Goal: Contribute content: Add original content to the website for others to see

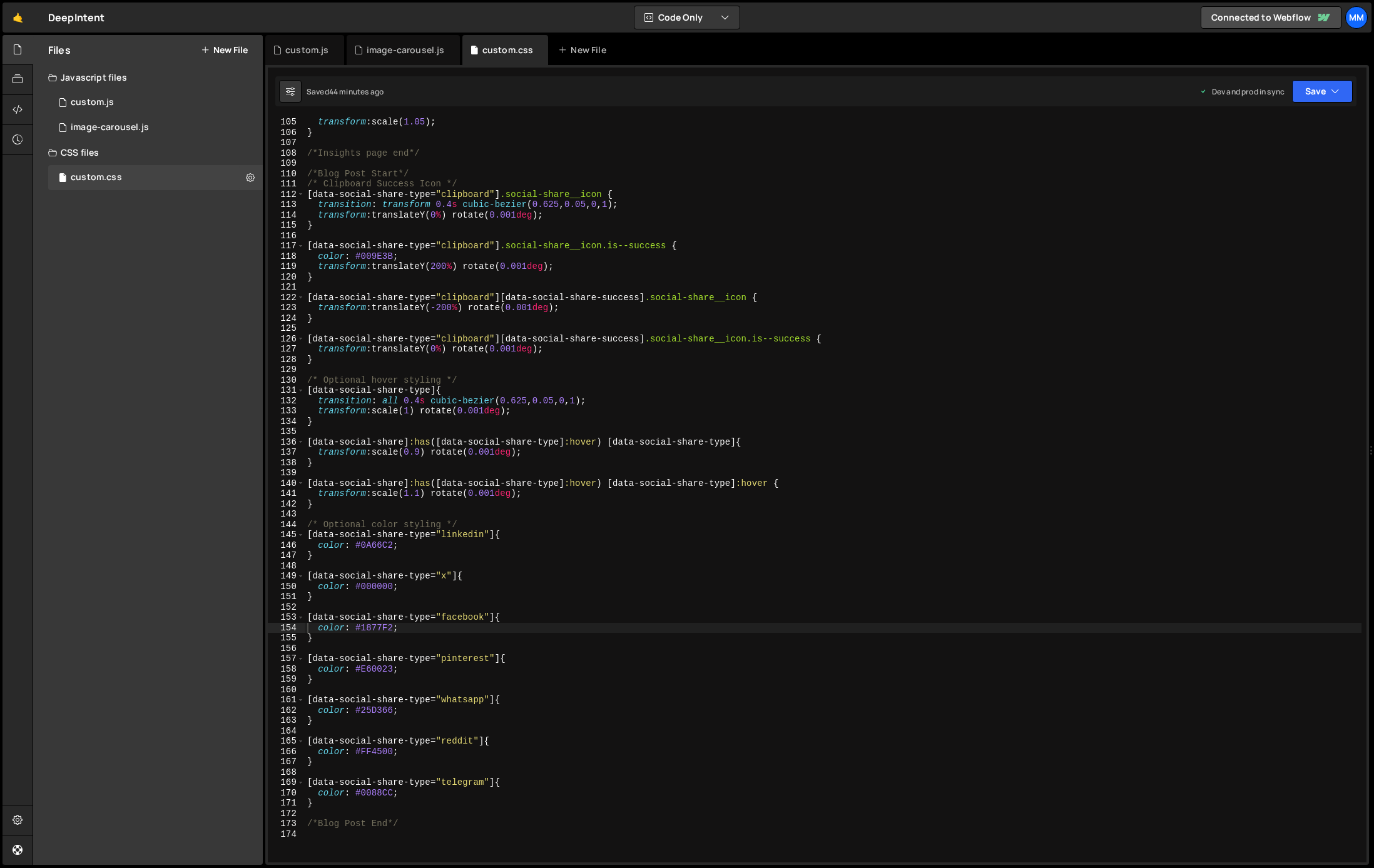
scroll to position [1074, 0]
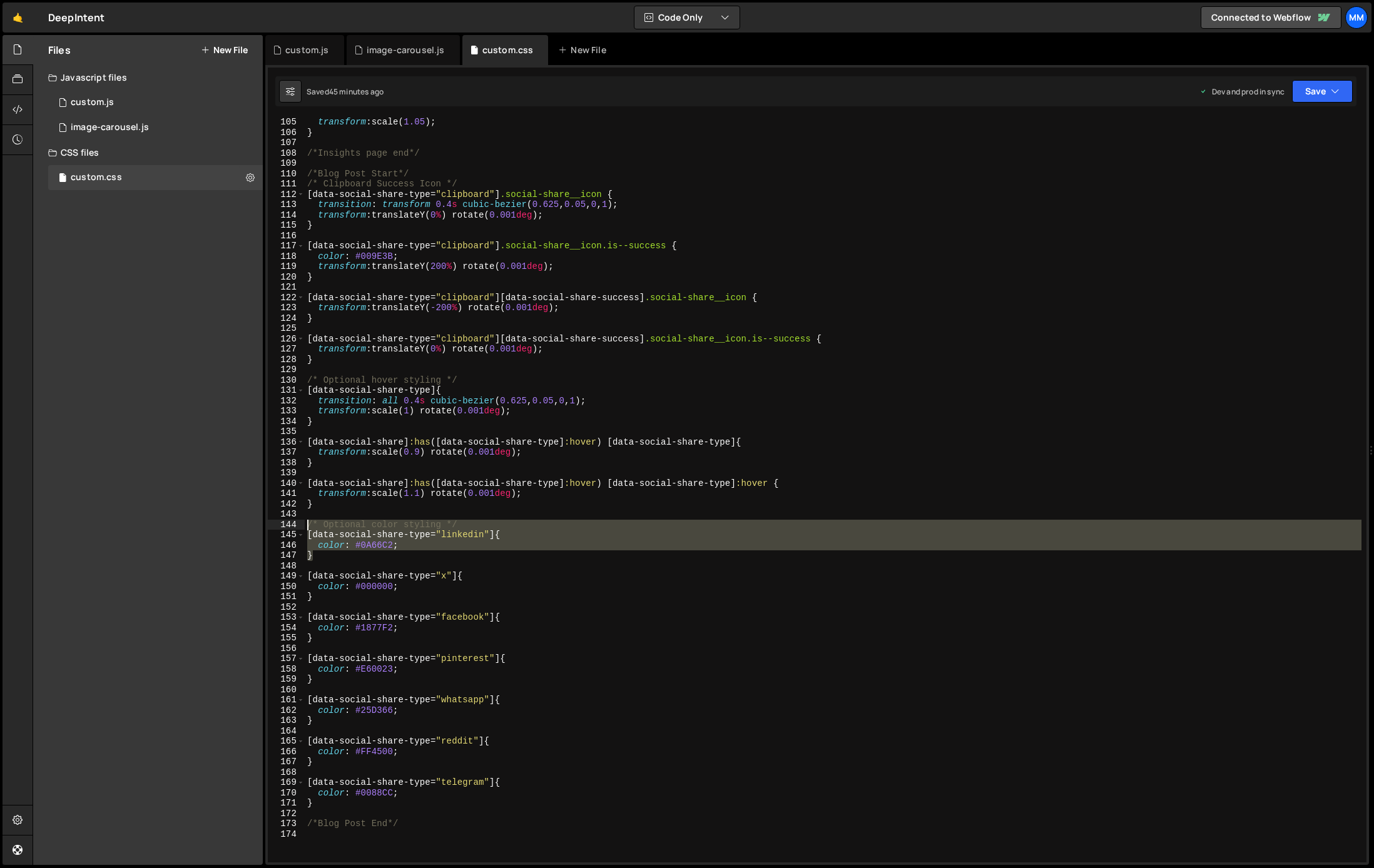
drag, startPoint x: 320, startPoint y: 557, endPoint x: 304, endPoint y: 525, distance: 35.8
click at [304, 525] on div "transform : scale( 1.05 ) ; } /*Insights page end*/ /*Blog Post Start*/ /* Clip…" at bounding box center [833, 499] width 1057 height 765
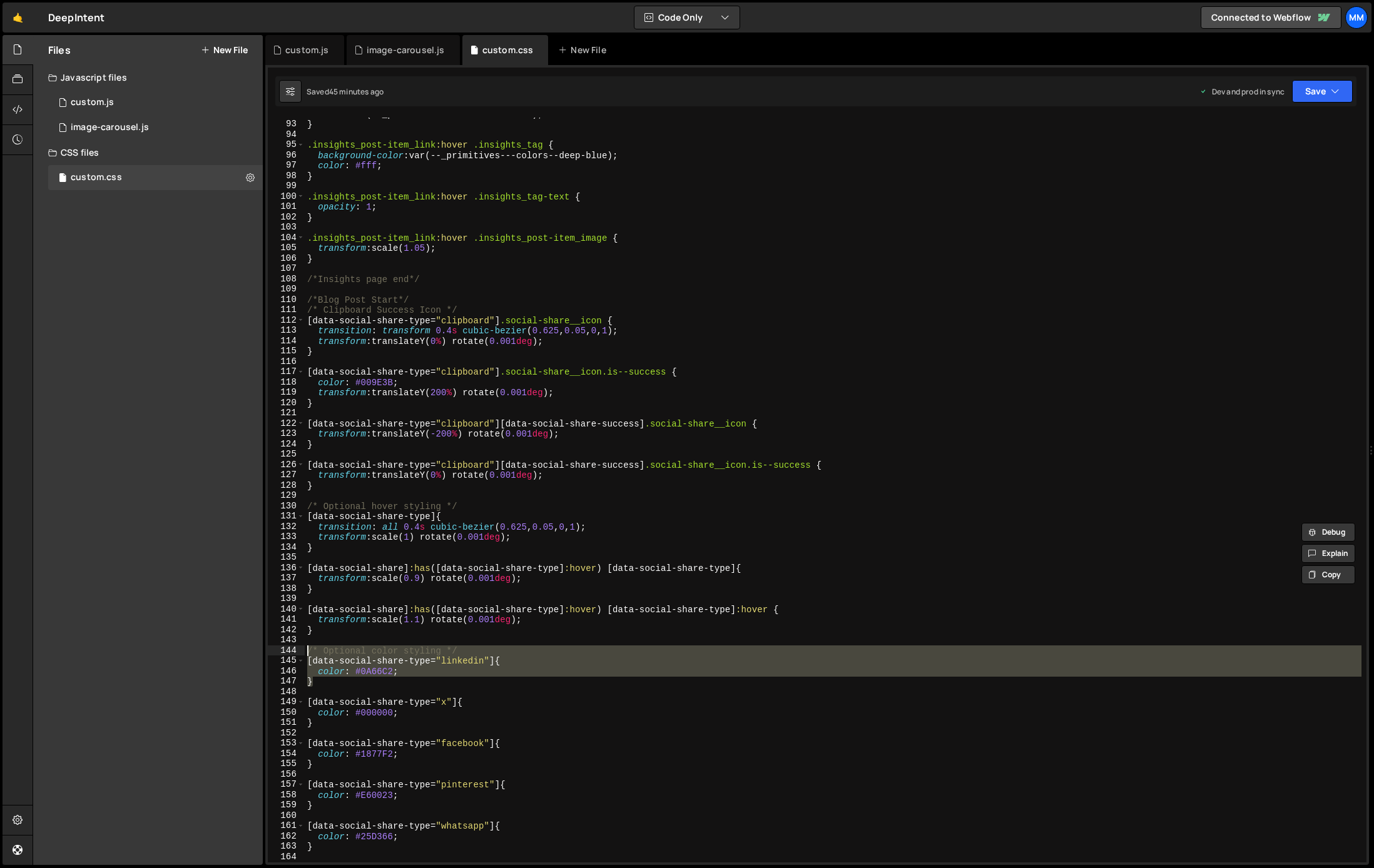
scroll to position [946, 0]
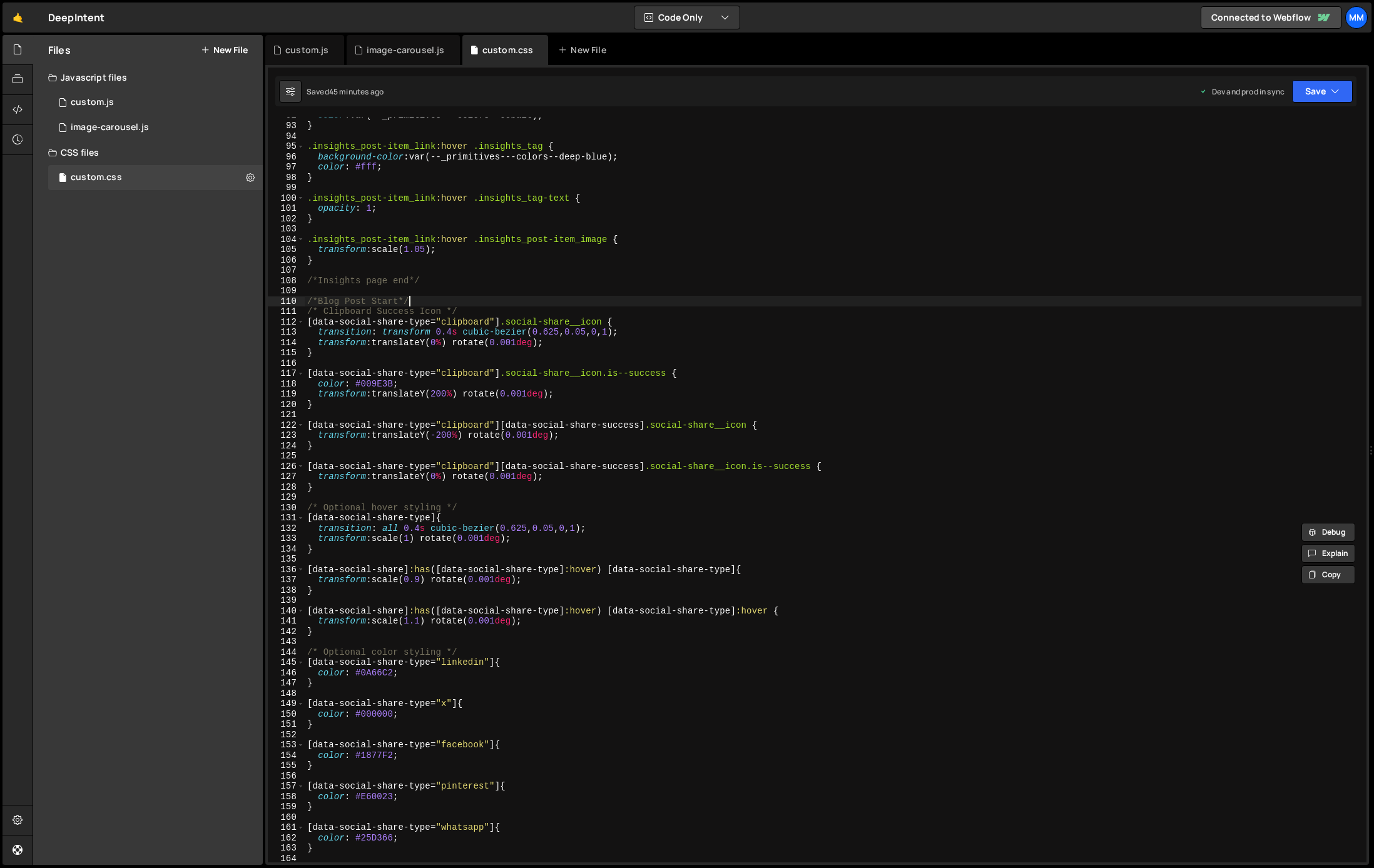
click at [427, 301] on div "color : var(--_primitives---colors--cobalt) ; } .insights_post-item_link :hover…" at bounding box center [833, 493] width 1057 height 765
type textarea "/*Blog Post Start*/"
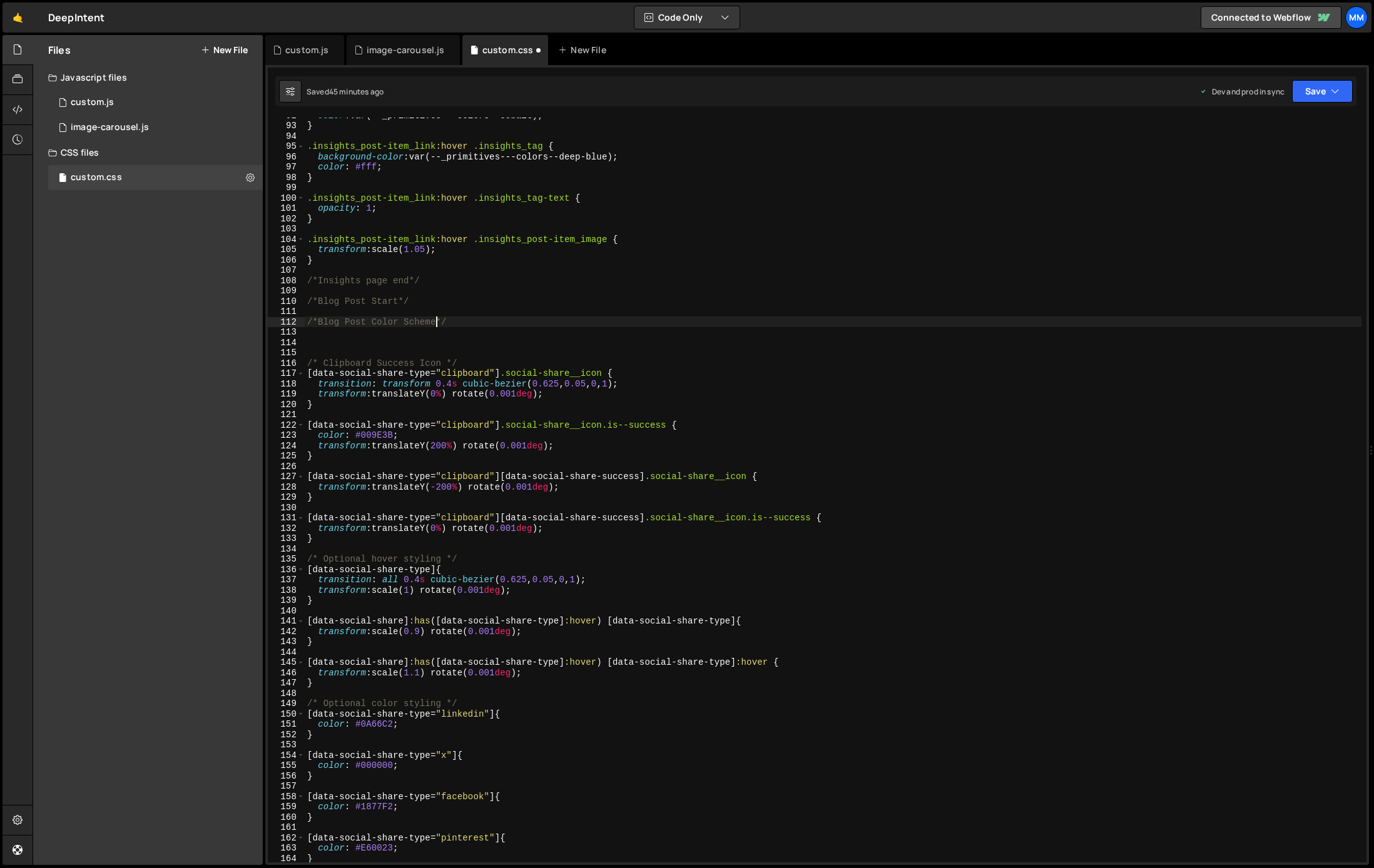
type textarea "/*Blog Post Color Schemes*/"
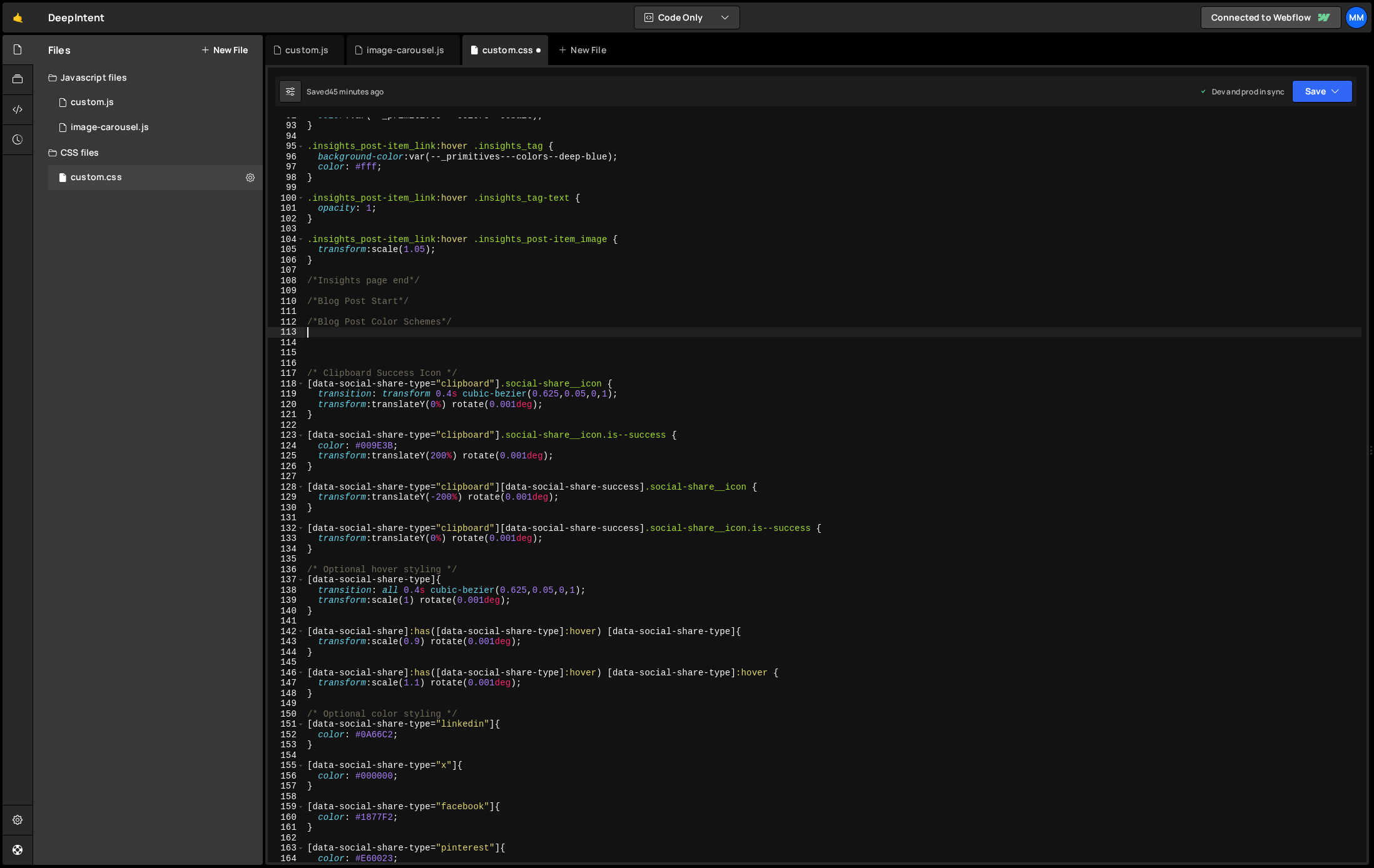
paste textarea "}"
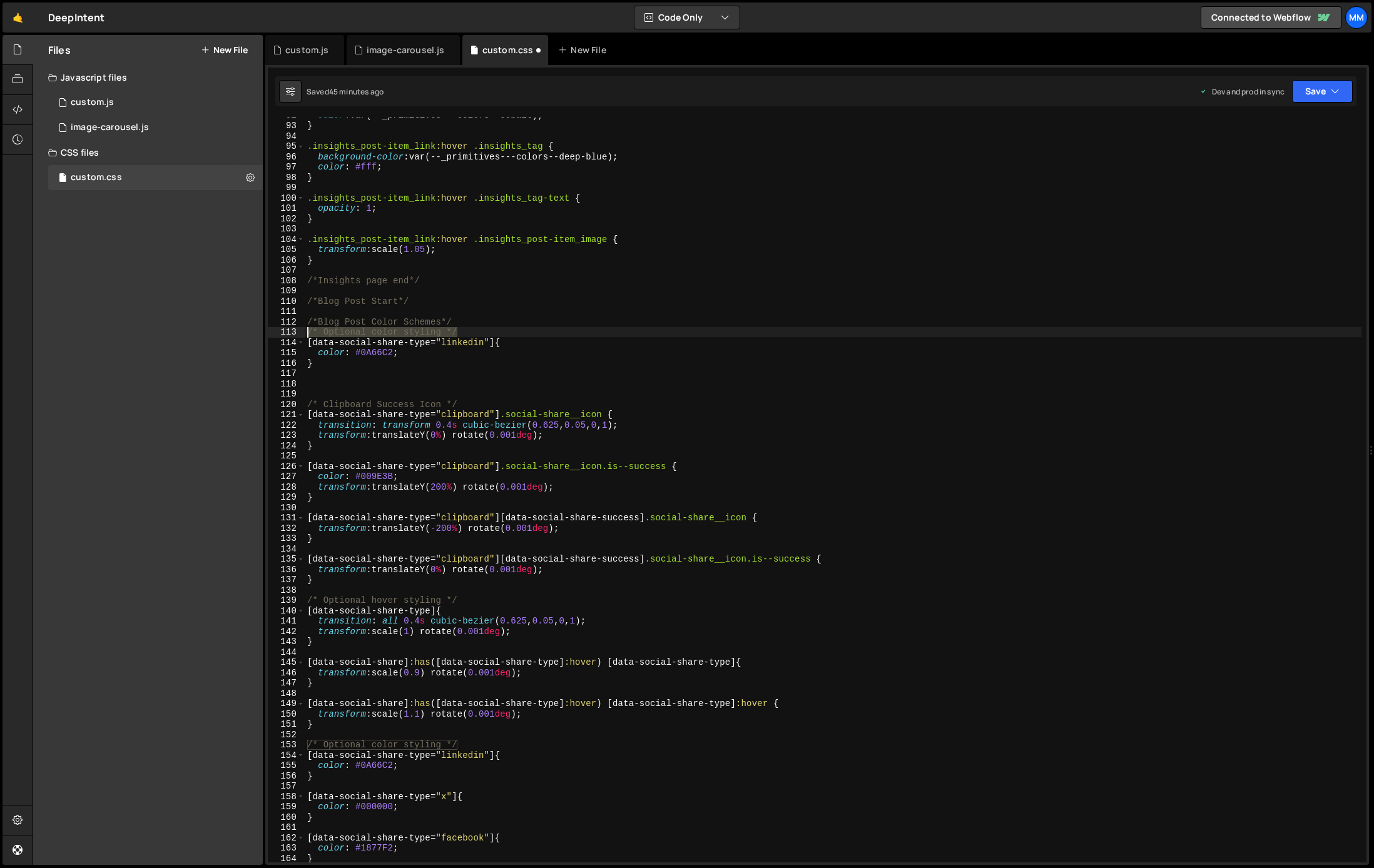
drag, startPoint x: 476, startPoint y: 327, endPoint x: 274, endPoint y: 331, distance: 202.0
click at [274, 331] on div "} 92 93 94 95 96 97 98 99 100 101 102 103 104 105 106 107 108 109 110 111 112 1…" at bounding box center [817, 489] width 1098 height 745
type textarea "/* Optional color styling */"
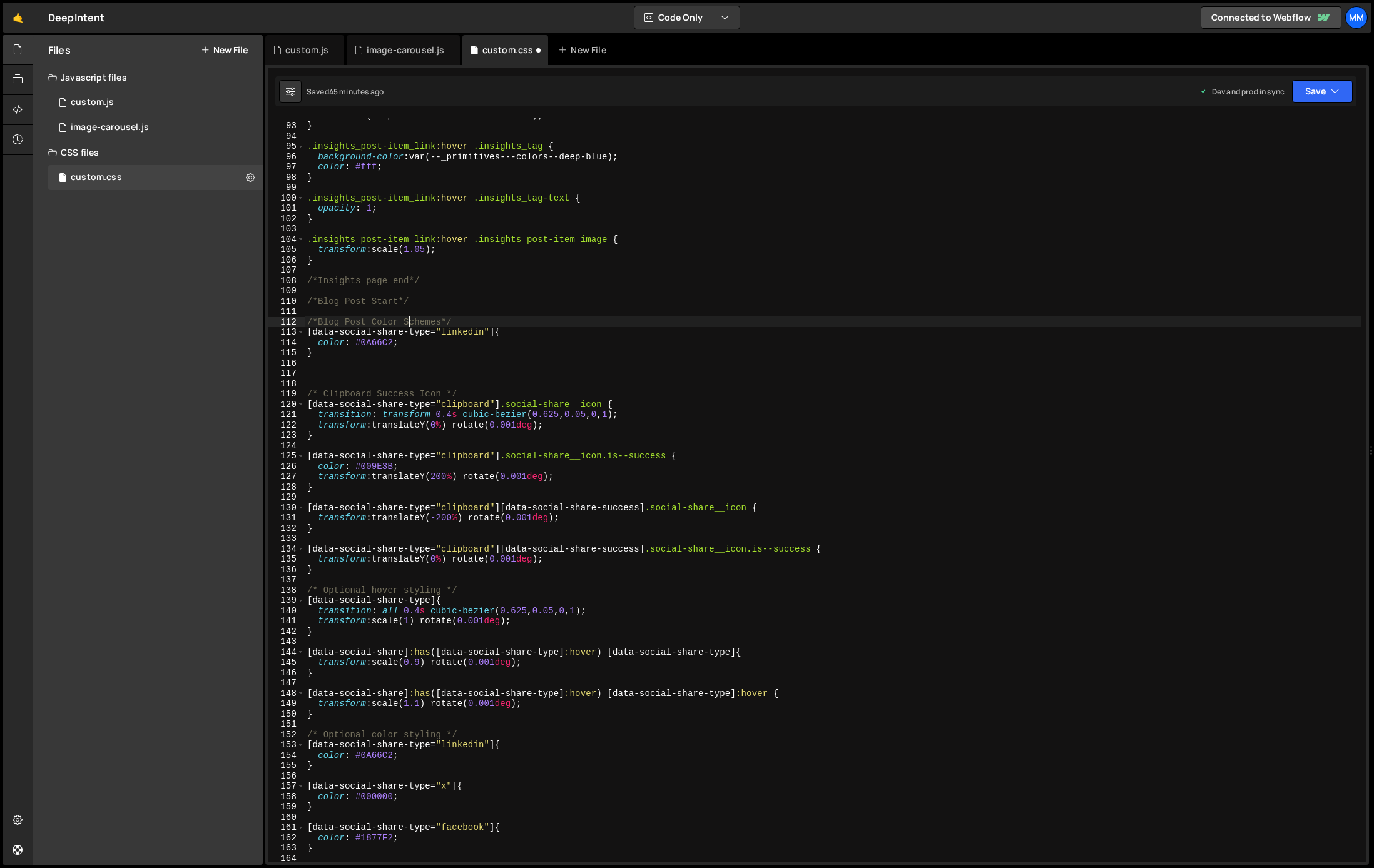
click at [410, 323] on div "color : var(--_primitives---colors--cobalt) ; } .insights_post-item_link :hover…" at bounding box center [833, 493] width 1057 height 765
click at [349, 349] on div "color : var(--_primitives---colors--cobalt) ; } .insights_post-item_link :hover…" at bounding box center [833, 493] width 1057 height 765
drag, startPoint x: 433, startPoint y: 332, endPoint x: 312, endPoint y: 332, distance: 121.0
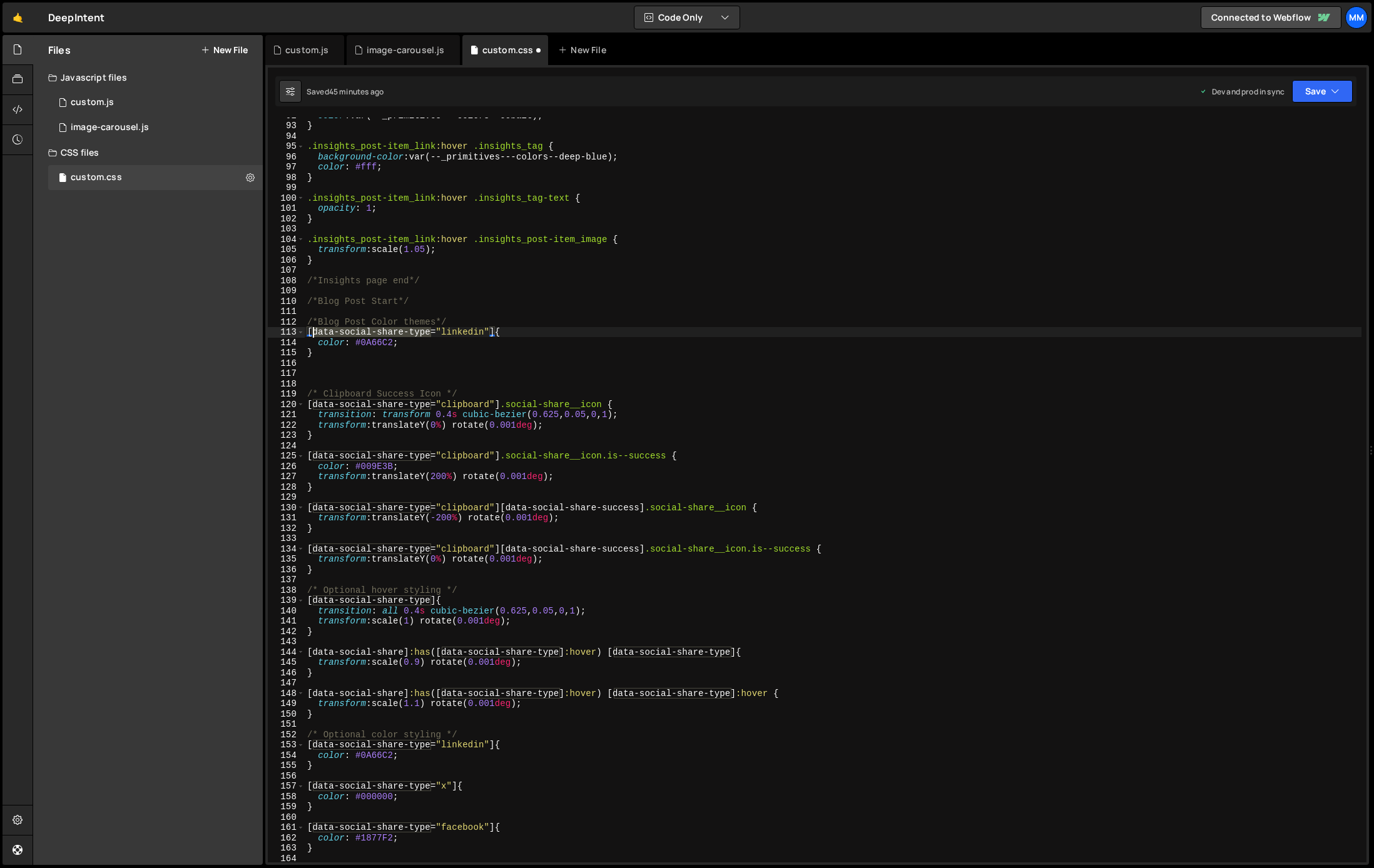
click at [312, 332] on div "color : var(--_primitives---colors--cobalt) ; } .insights_post-item_link :hover…" at bounding box center [833, 493] width 1057 height 765
paste textarea "color-schem"
click at [414, 324] on div "color : var(--_primitives---colors--cobalt) ; } .insights_post-item_link :hover…" at bounding box center [833, 493] width 1057 height 765
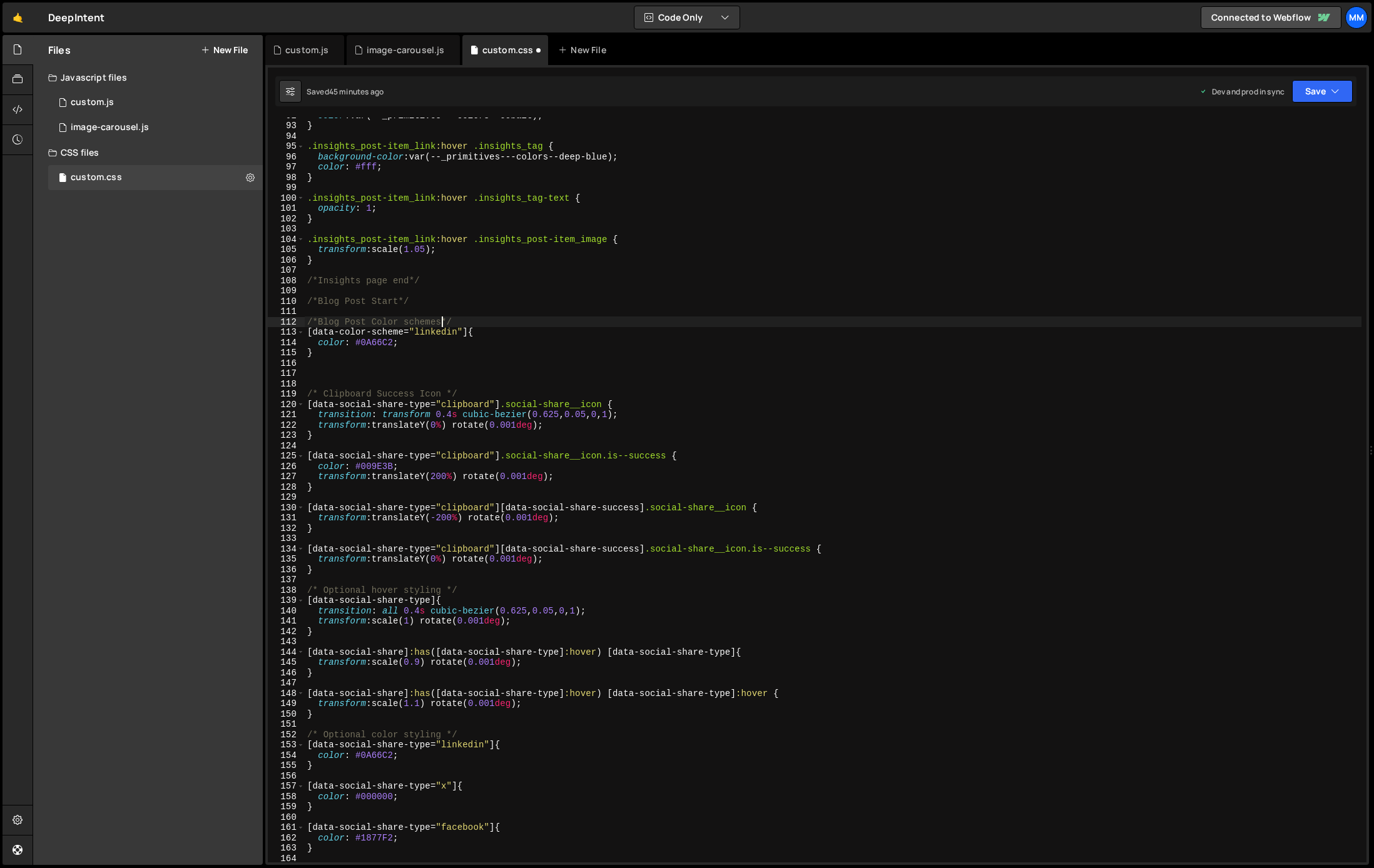
click at [408, 320] on div "color : var(--_primitives---colors--cobalt) ; } .insights_post-item_link :hover…" at bounding box center [833, 493] width 1057 height 765
click at [356, 354] on div "color : var(--_primitives---colors--cobalt) ; } .insights_post-item_link :hover…" at bounding box center [833, 493] width 1057 height 765
click at [375, 340] on div "color : var(--_primitives---colors--cobalt) ; } .insights_post-item_link :hover…" at bounding box center [833, 493] width 1057 height 765
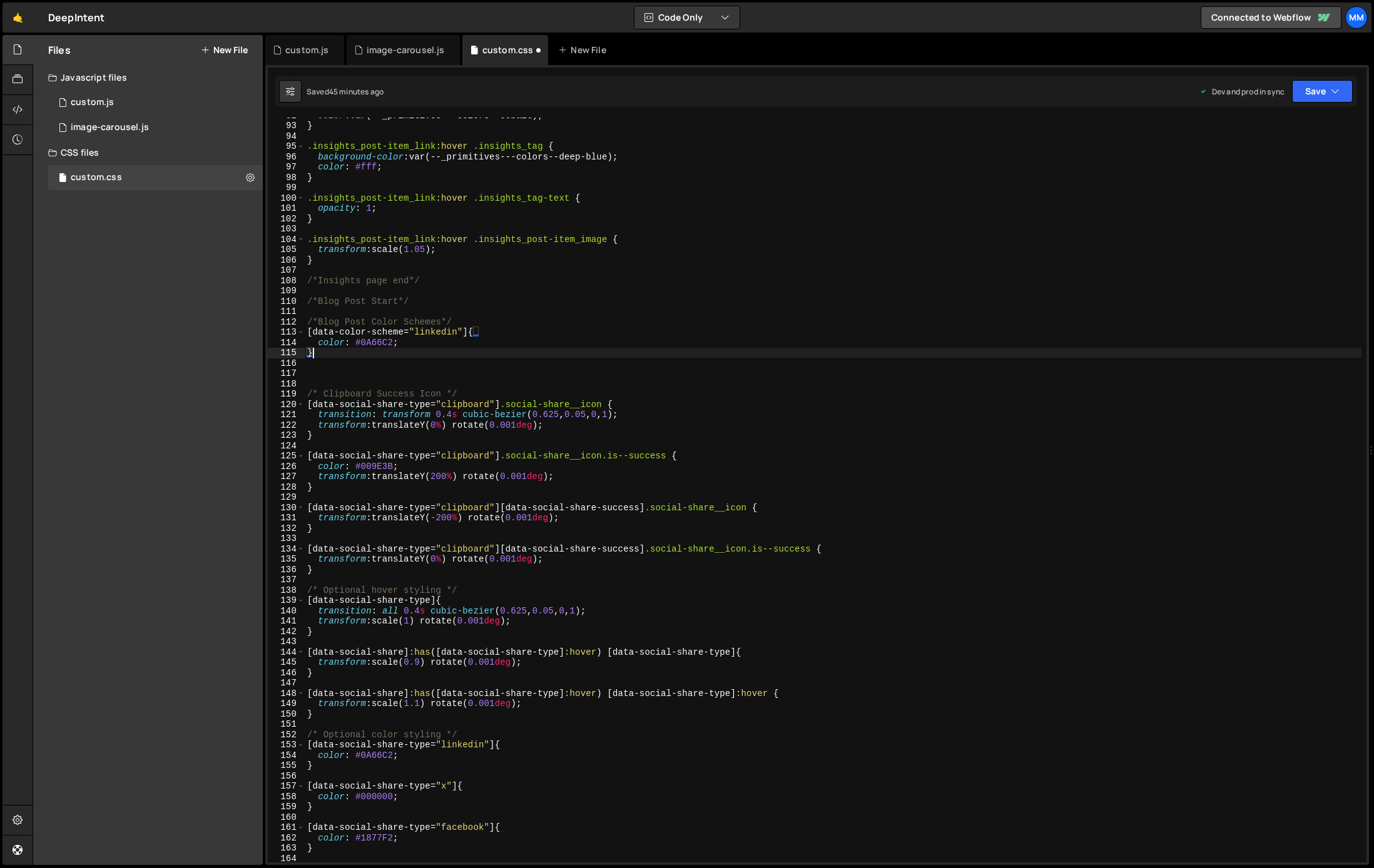
click at [375, 340] on div "color : var(--_primitives---colors--cobalt) ; } .insights_post-item_link :hover…" at bounding box center [833, 493] width 1057 height 765
click at [433, 343] on div "color : var(--_primitives---colors--cobalt) ; } .insights_post-item_link :hover…" at bounding box center [833, 493] width 1057 height 765
click at [329, 345] on div "color : var(--_primitives---colors--cobalt) ; } .insights_post-item_link :hover…" at bounding box center [833, 493] width 1057 height 765
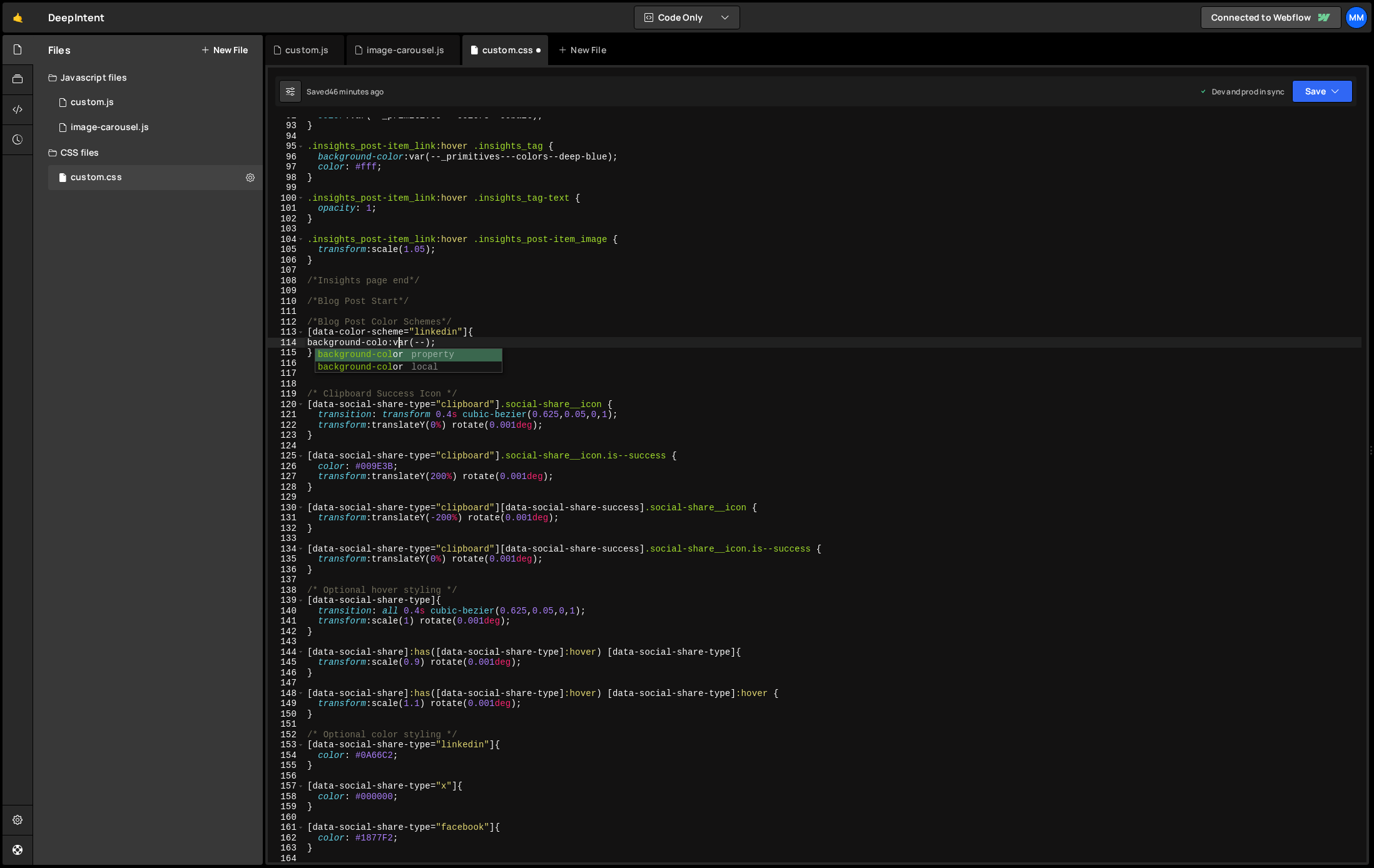
scroll to position [0, 6]
click at [457, 334] on div "color : var(--_primitives---colors--cobalt) ; } .insights_post-item_link :hover…" at bounding box center [833, 493] width 1057 height 765
click at [439, 337] on div "color : var(--_primitives---colors--cobalt) ; } .insights_post-item_link :hover…" at bounding box center [833, 493] width 1057 height 765
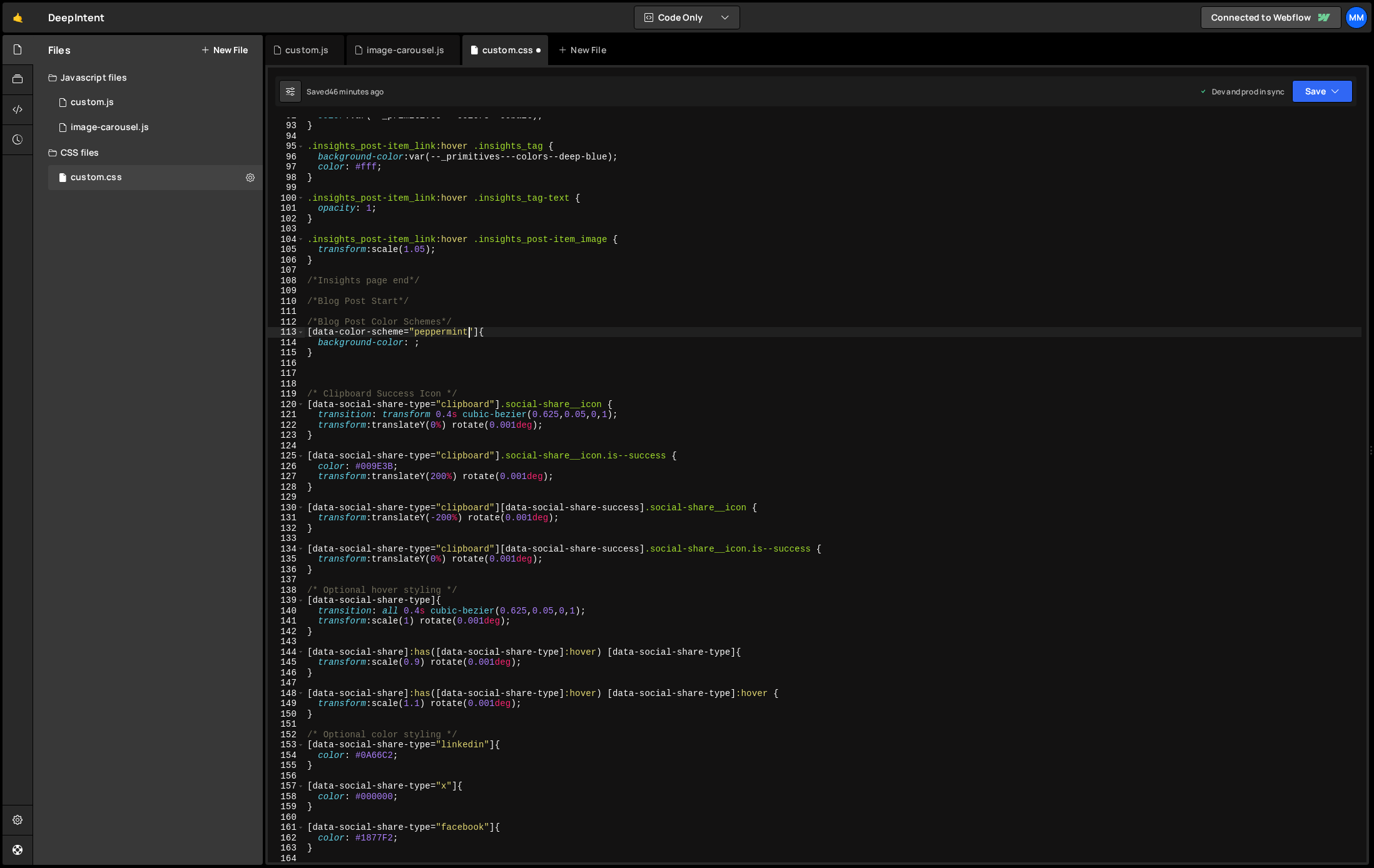
click at [426, 340] on div "color : var(--_primitives---colors--cobalt) ; } .insights_post-item_link :hover…" at bounding box center [833, 493] width 1057 height 765
type textarea "background-color: ;"
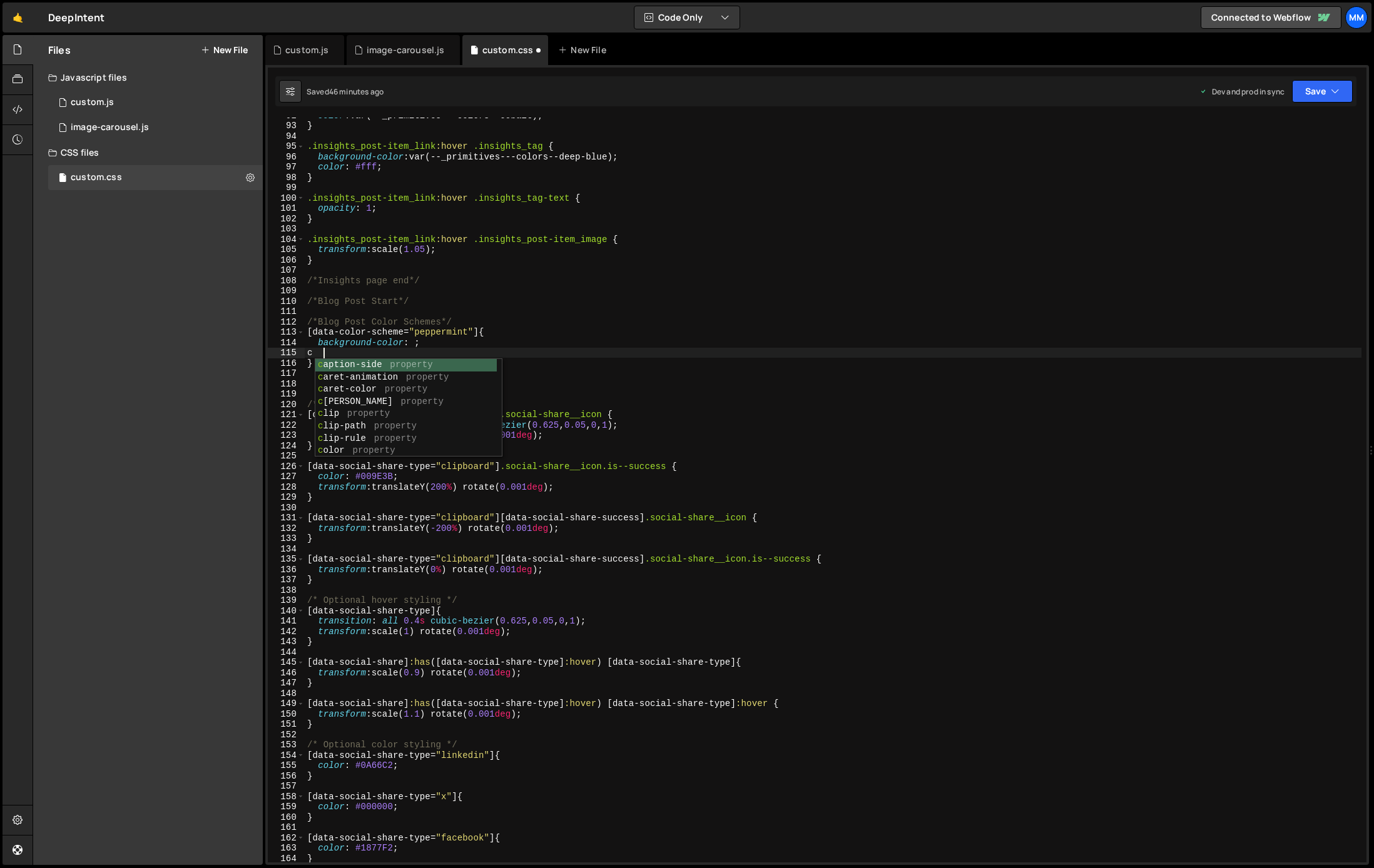
scroll to position [0, 0]
type textarea "color"
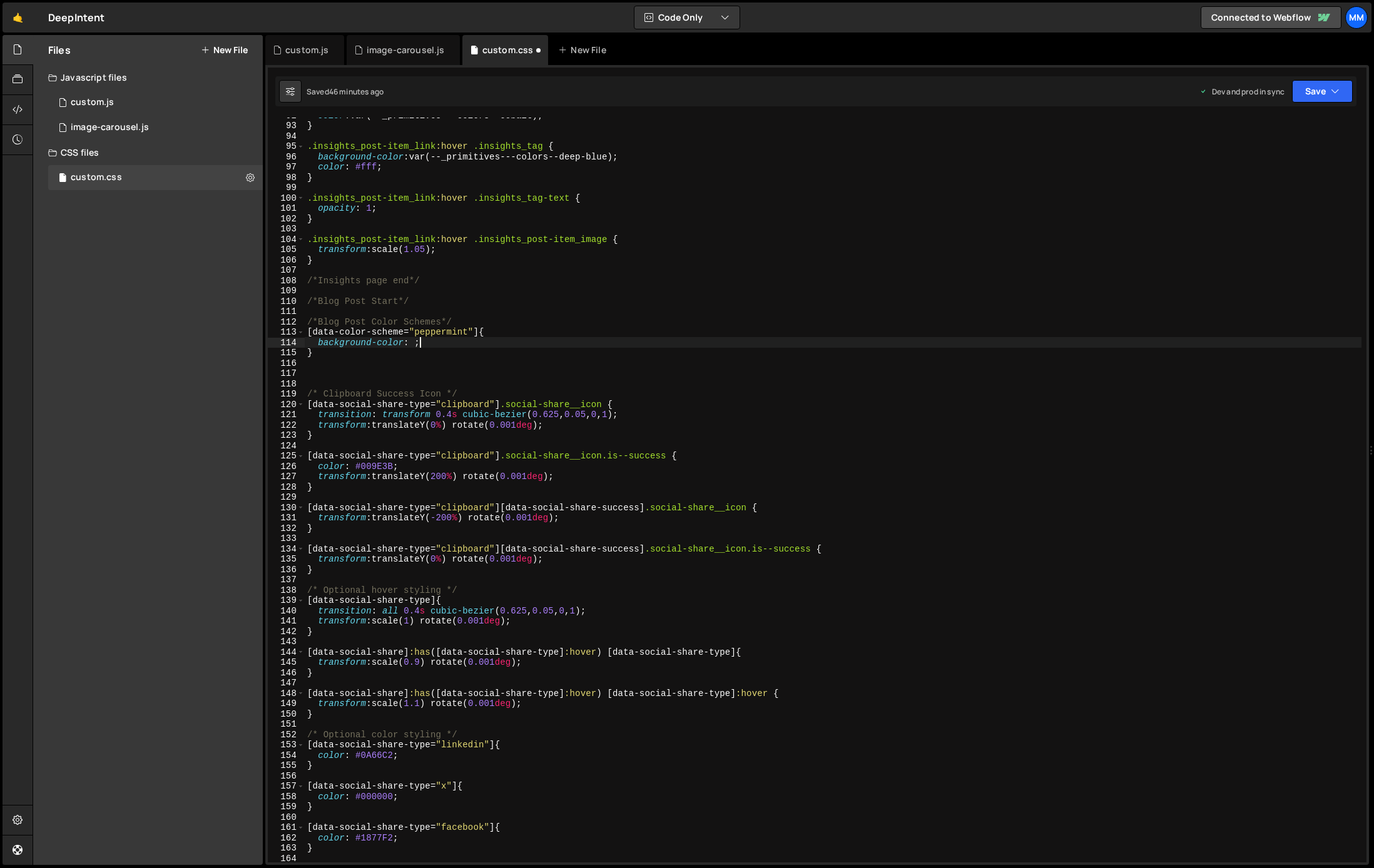
type textarea "}"
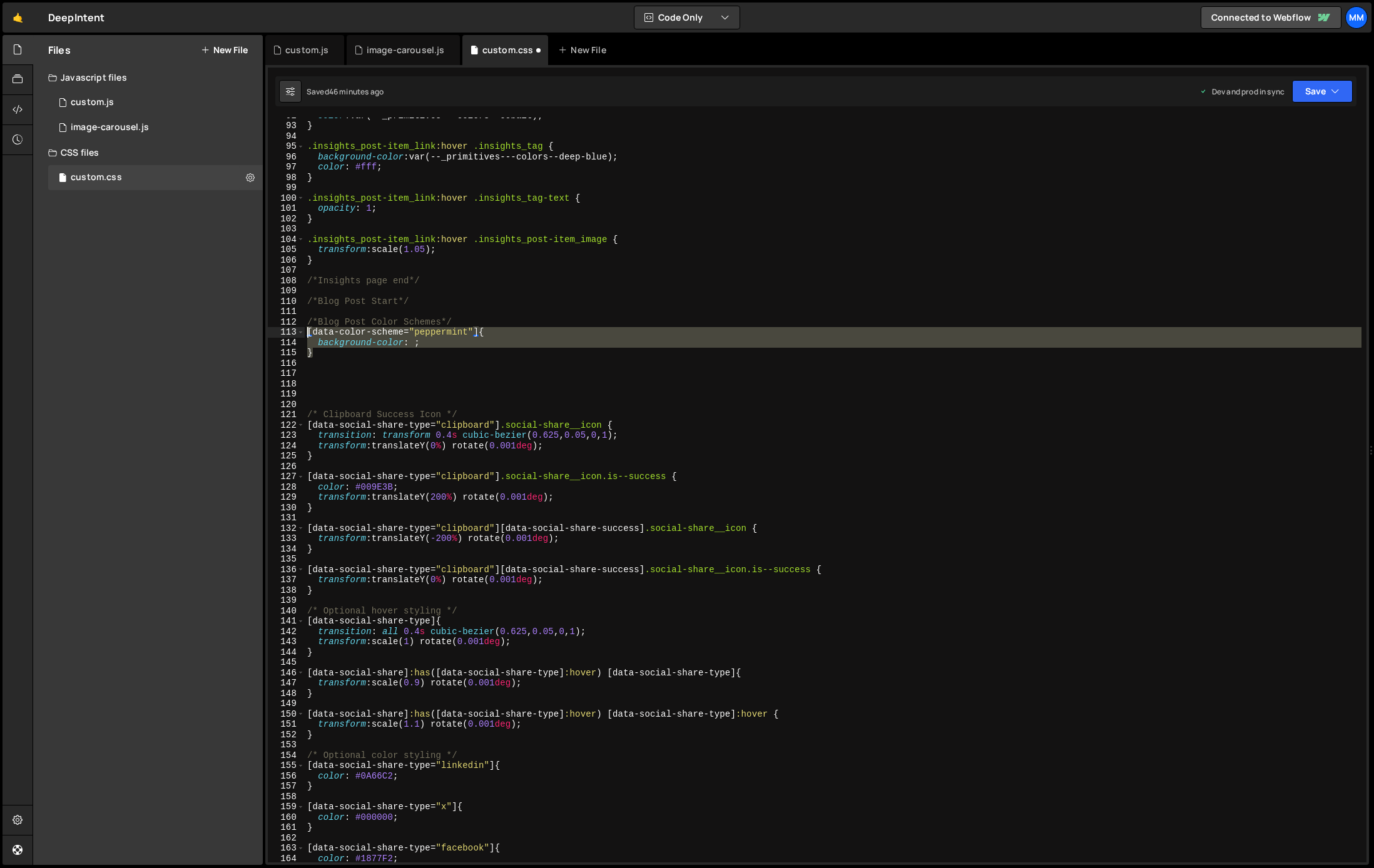
drag, startPoint x: 318, startPoint y: 354, endPoint x: 306, endPoint y: 331, distance: 25.9
click at [306, 331] on div "color : var(--_primitives---colors--cobalt) ; } .insights_post-item_link :hover…" at bounding box center [833, 493] width 1057 height 765
type textarea "[data-color-scheme="peppermint"] { background-color: ;"
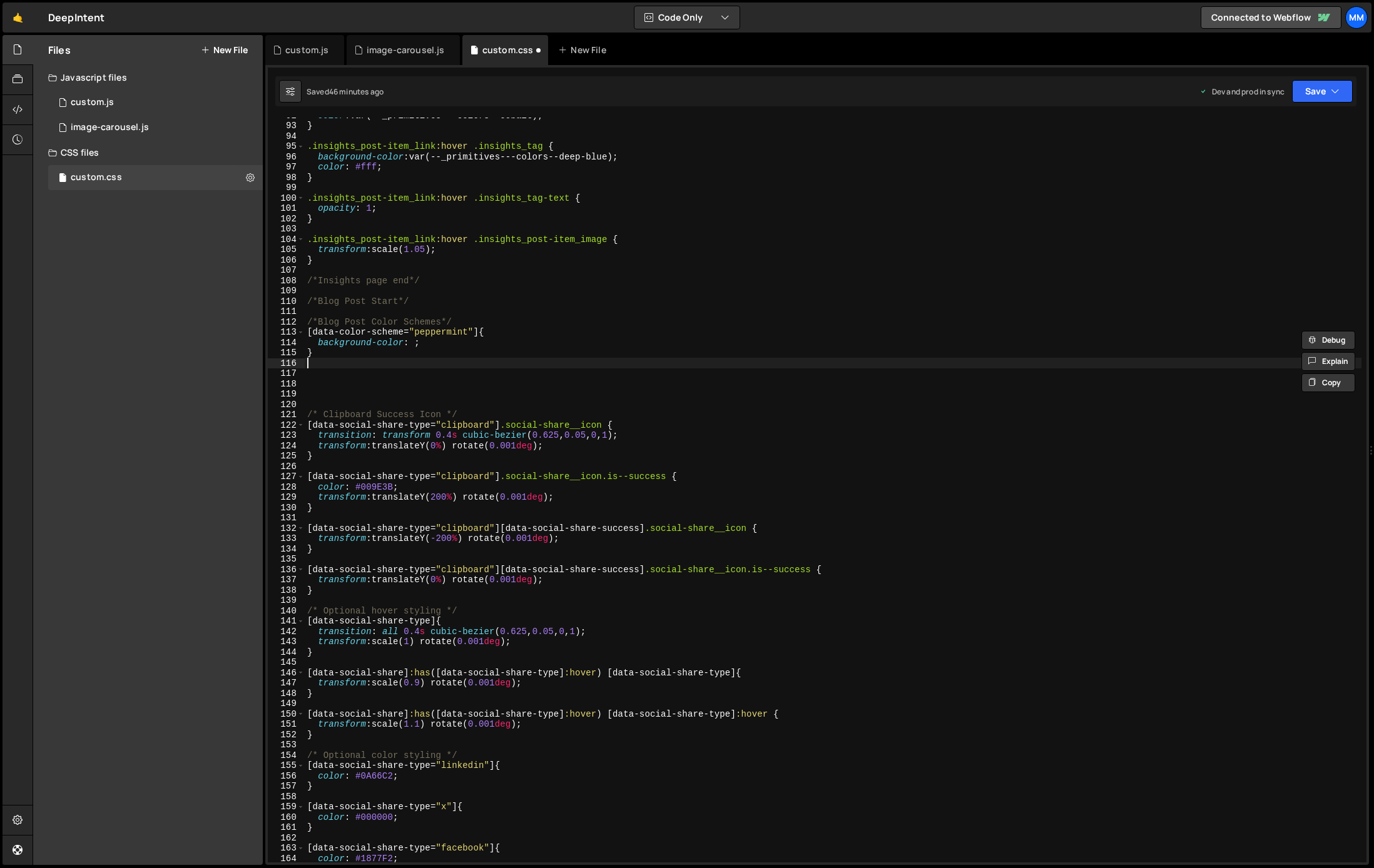
click at [328, 364] on div "color : var(--_primitives---colors--cobalt) ; } .insights_post-item_link :hover…" at bounding box center [833, 493] width 1057 height 765
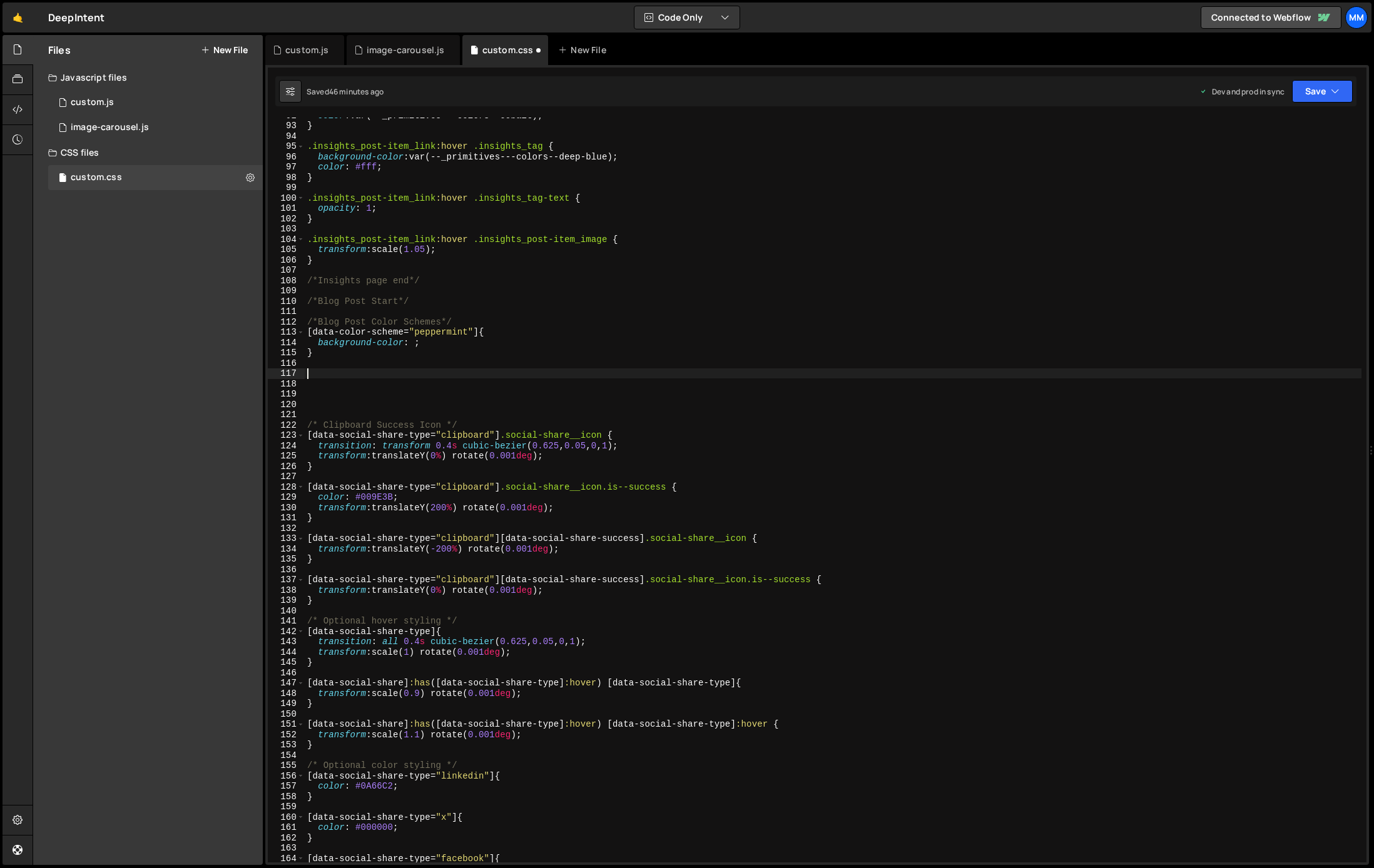
paste textarea "}"
type textarea "}"
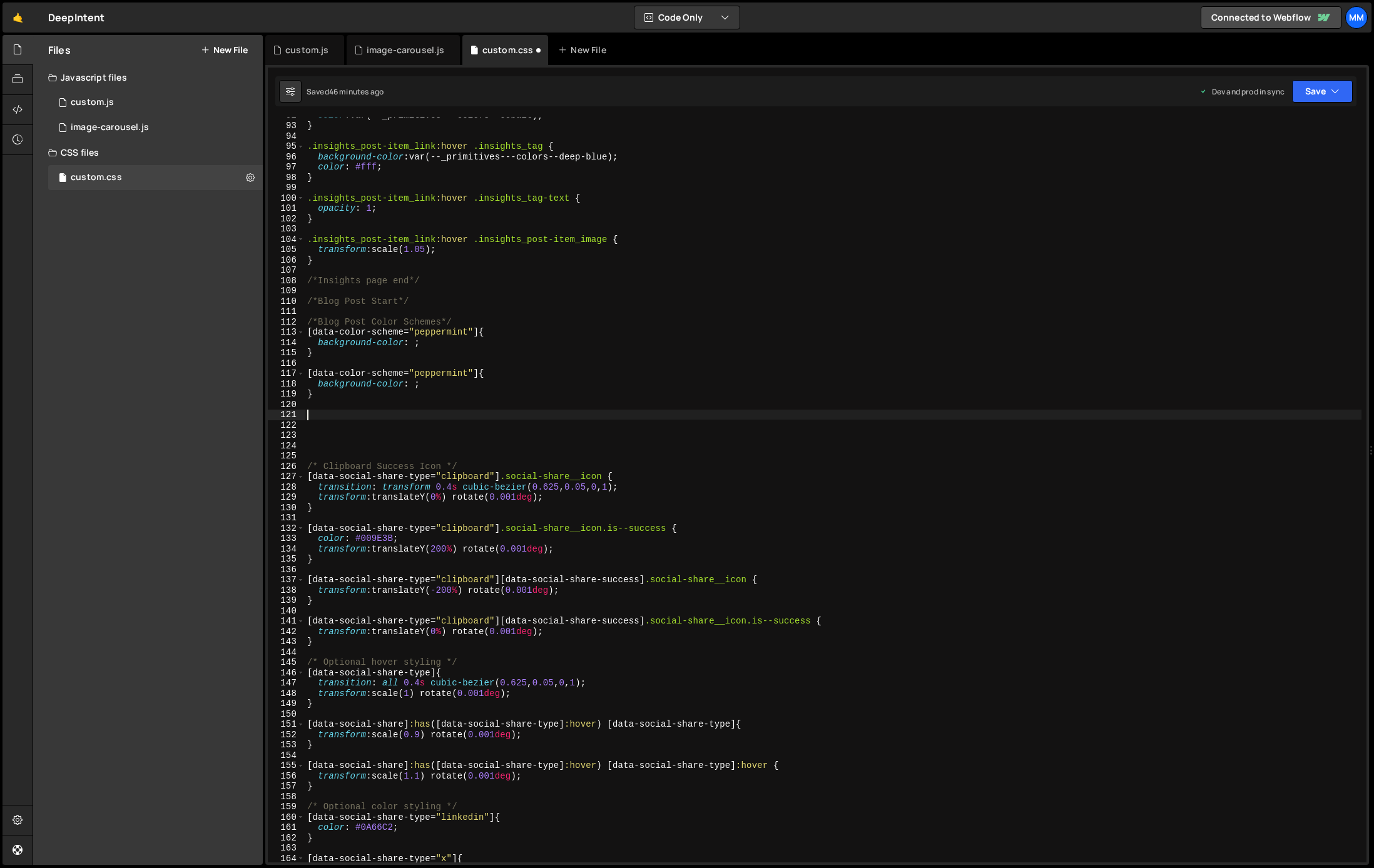
paste textarea "}"
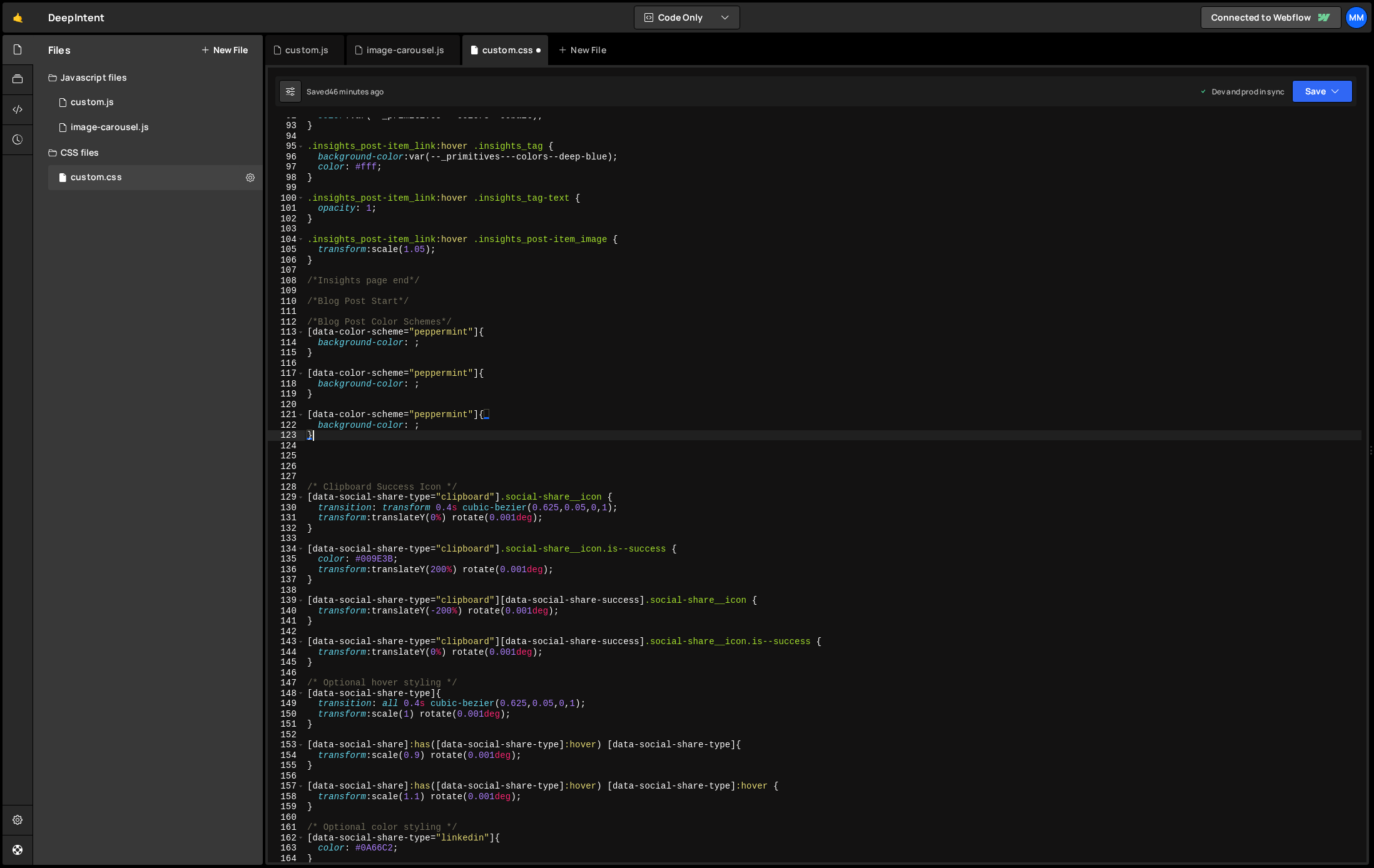
click at [437, 415] on div "color : var(--_primitives---colors--cobalt) ; } .insights_post-item_link :hover…" at bounding box center [833, 493] width 1057 height 765
click at [341, 436] on div "color : var(--_primitives---colors--cobalt) ; } .insights_post-item_link :hover…" at bounding box center [833, 493] width 1057 height 765
type textarea "}"
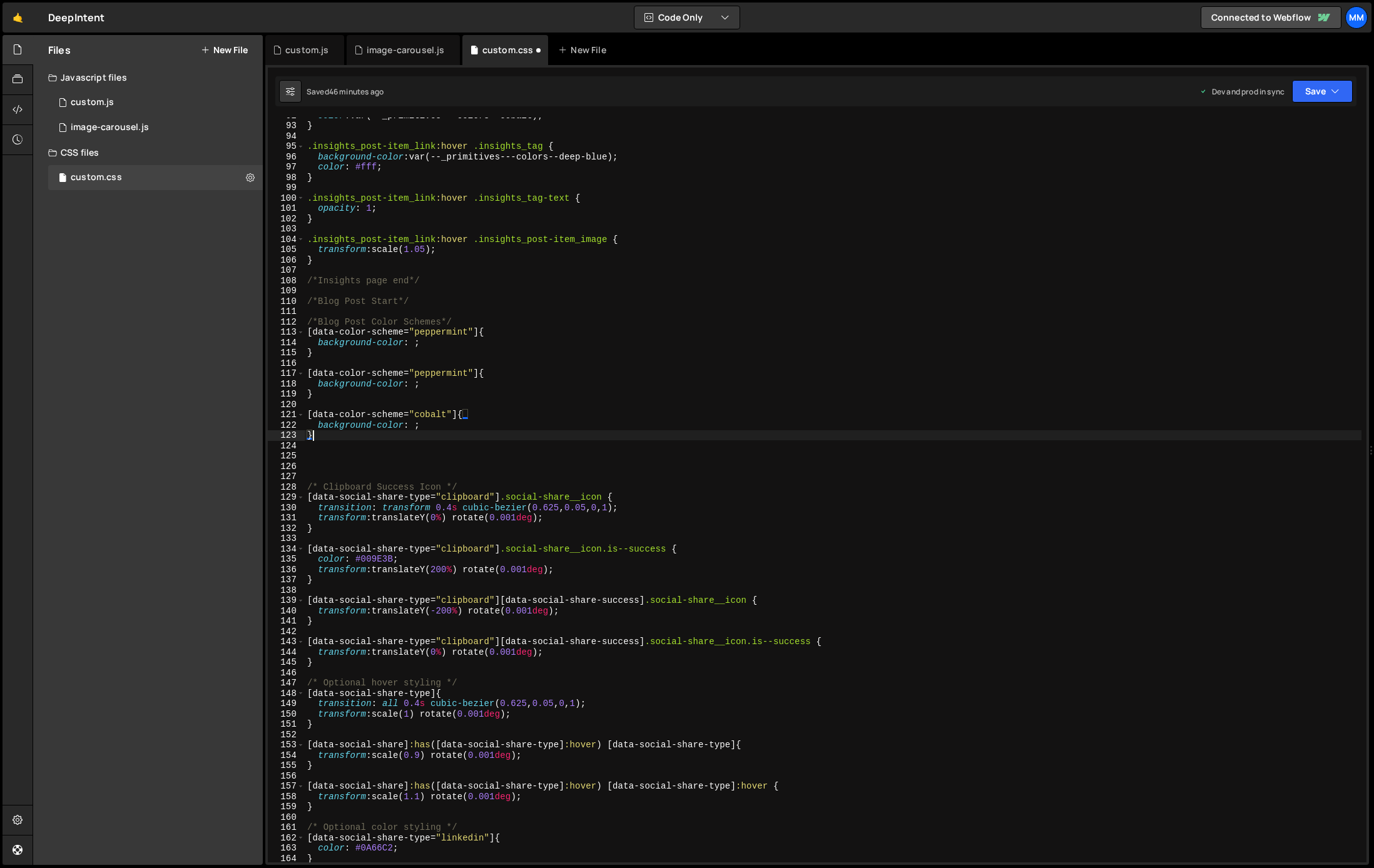
scroll to position [0, 0]
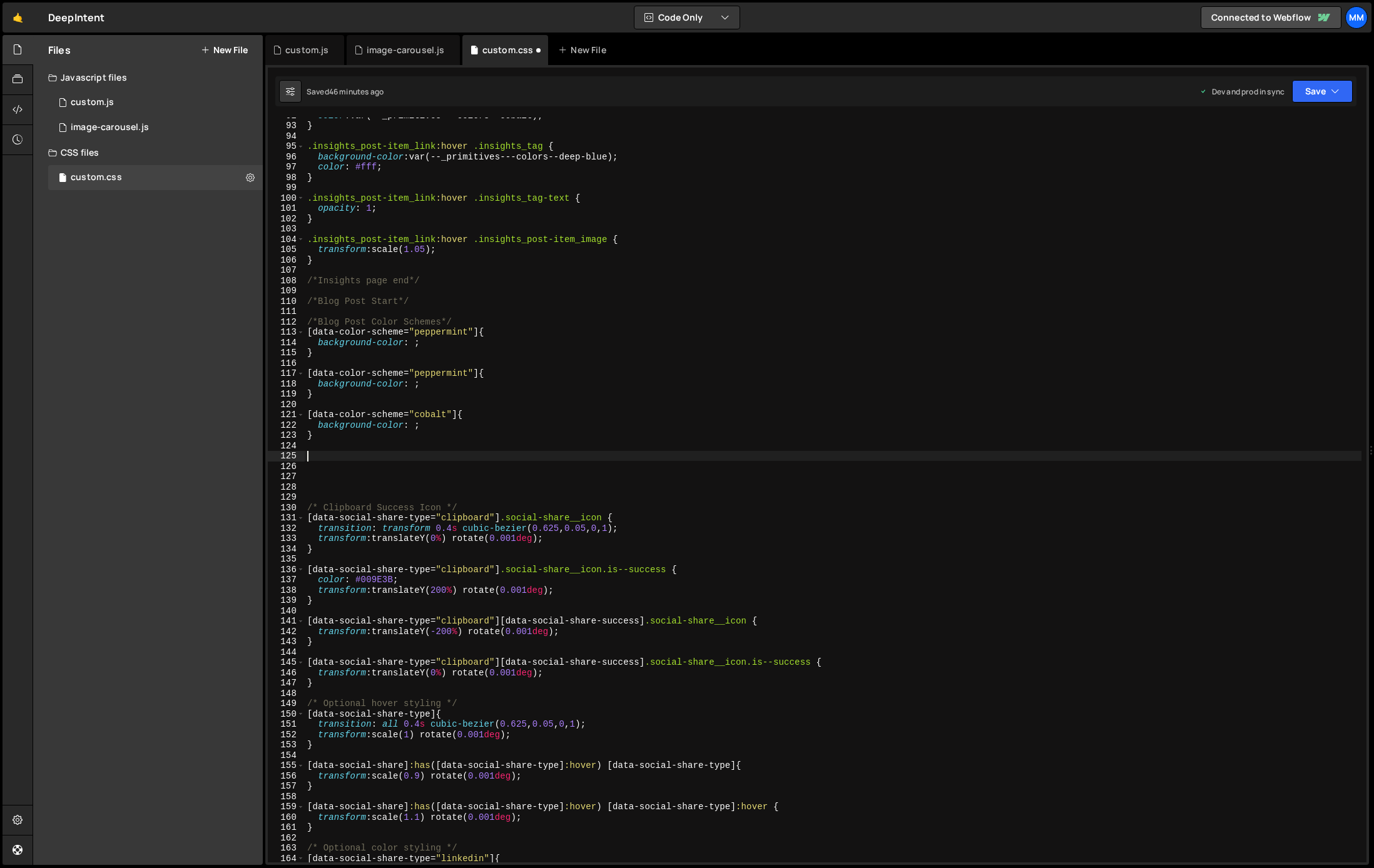
paste textarea "}"
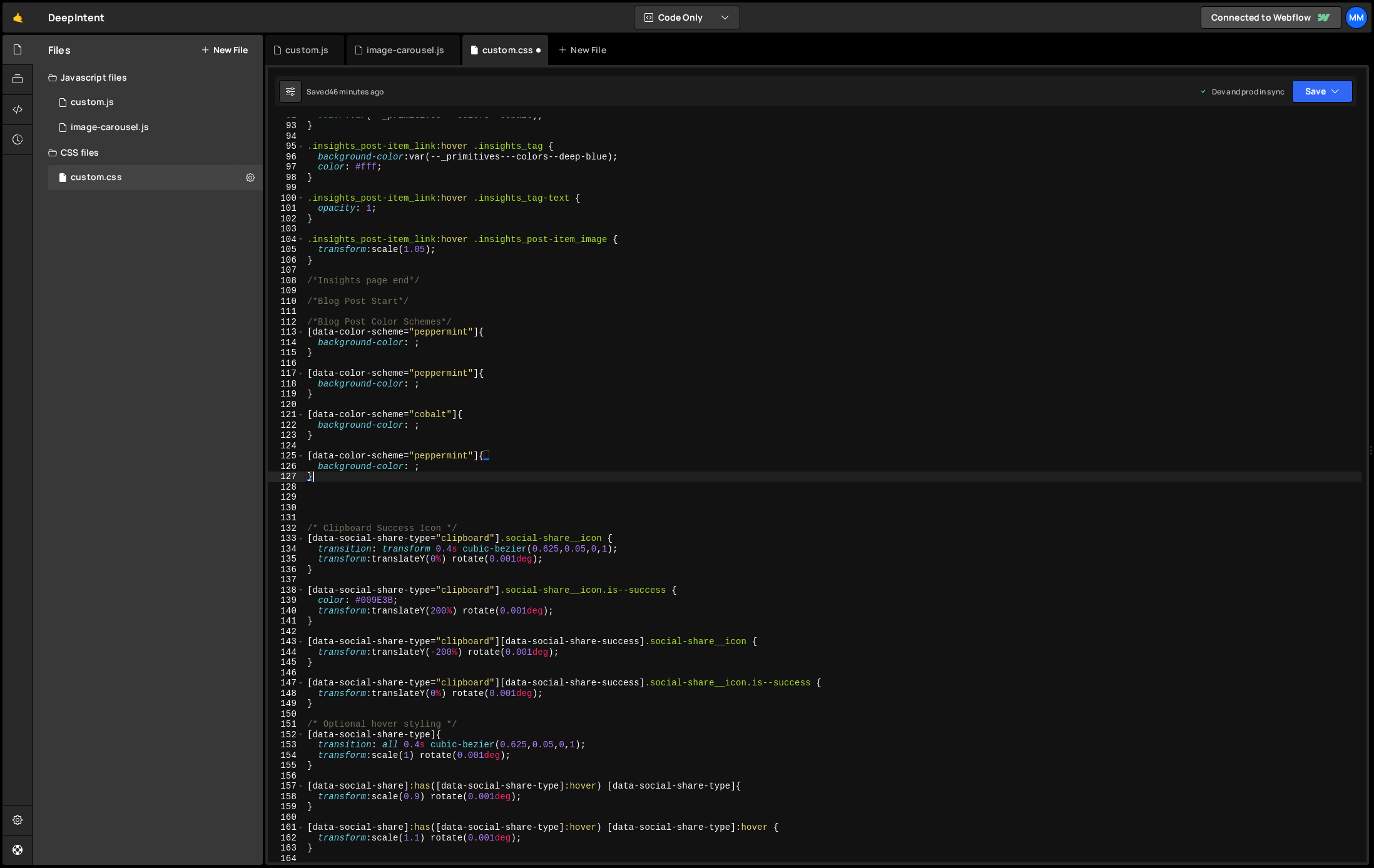
click at [444, 458] on div "color : var(--_primitives---colors--cobalt) ; } .insights_post-item_link :hover…" at bounding box center [833, 493] width 1057 height 765
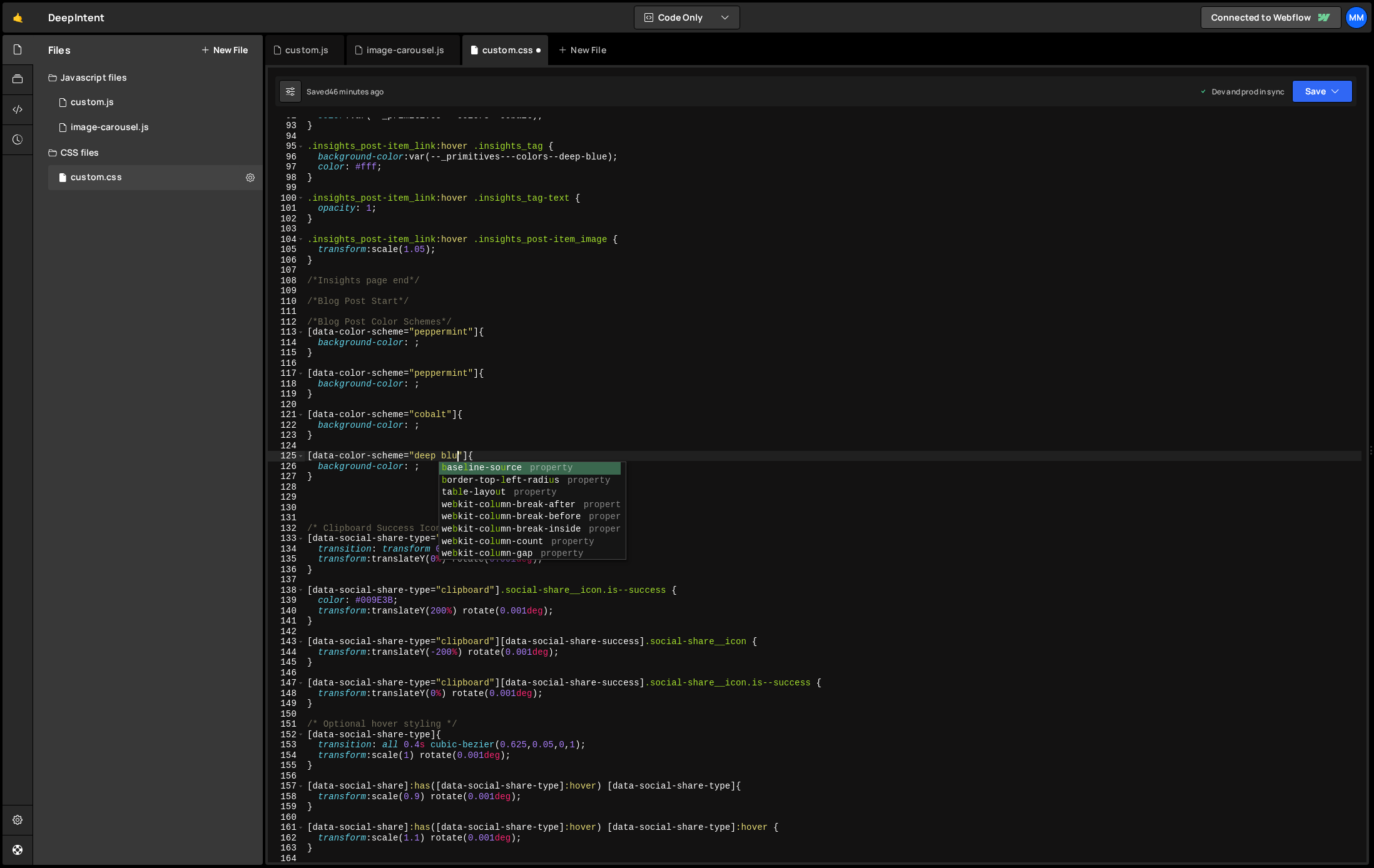
type textarea "[data-color-scheme="deep blue"] {"
click at [370, 495] on div "color : var(--_primitives---colors--cobalt) ; } .insights_post-item_link :hover…" at bounding box center [833, 493] width 1057 height 765
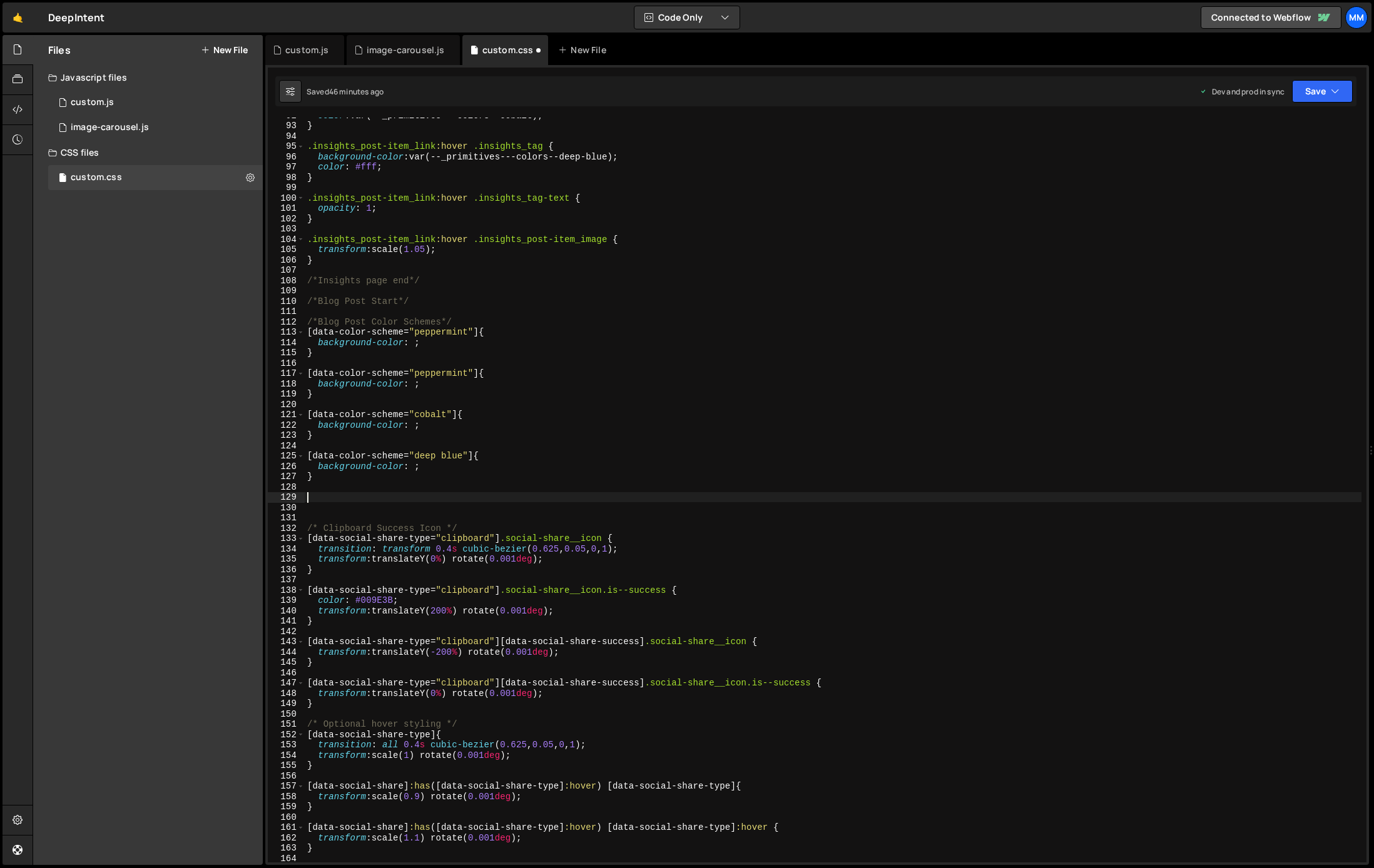
scroll to position [0, 0]
click at [437, 373] on div "color : var(--_primitives---colors--cobalt) ; } .insights_post-item_link :hover…" at bounding box center [833, 493] width 1057 height 765
click at [447, 342] on div "color : var(--_primitives---colors--cobalt) ; } .insights_post-item_link :hover…" at bounding box center [833, 493] width 1057 height 765
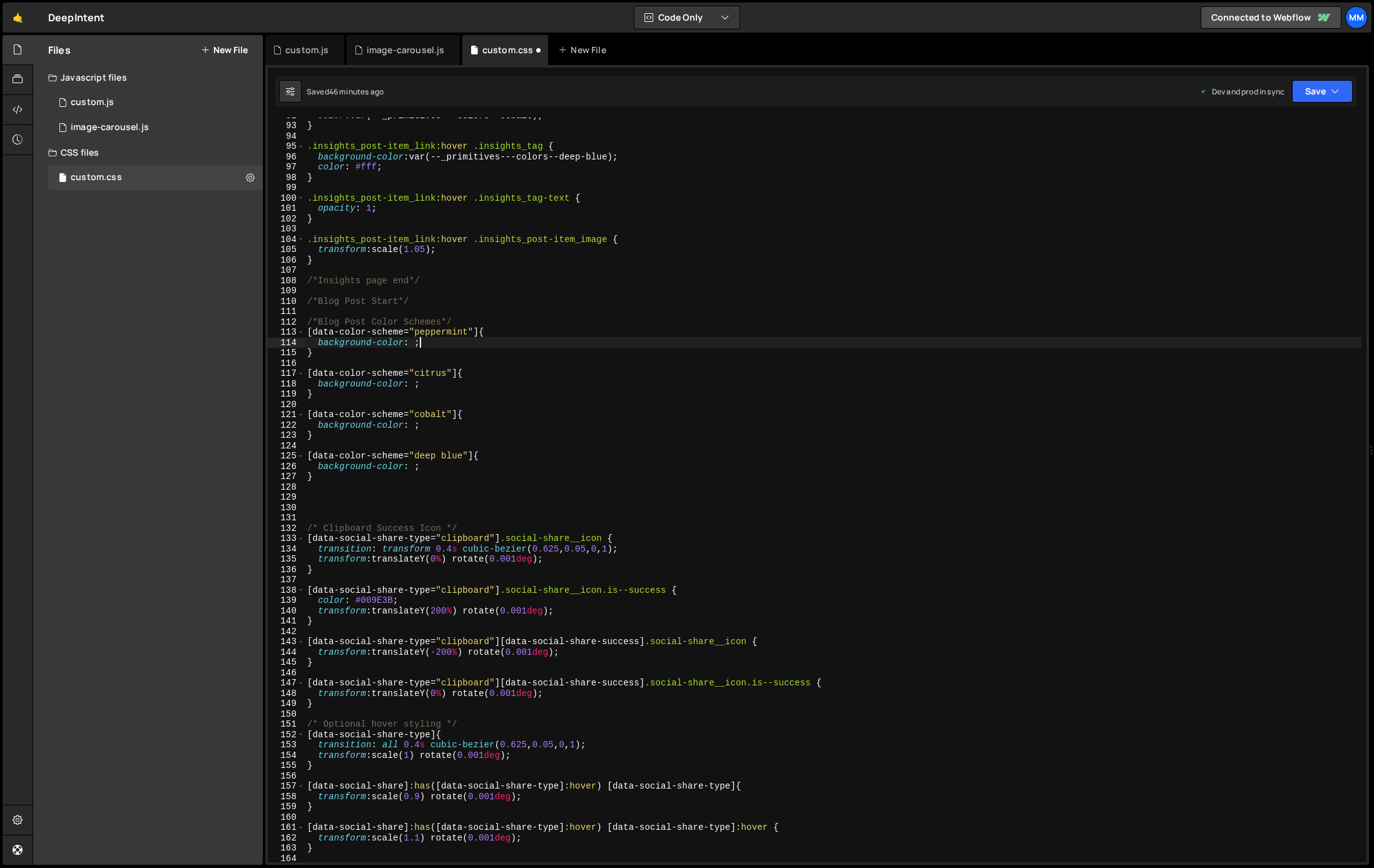
scroll to position [0, 7]
click at [418, 456] on div "color : var(--_primitives---colors--cobalt) ; } .insights_post-item_link :hover…" at bounding box center [833, 493] width 1057 height 765
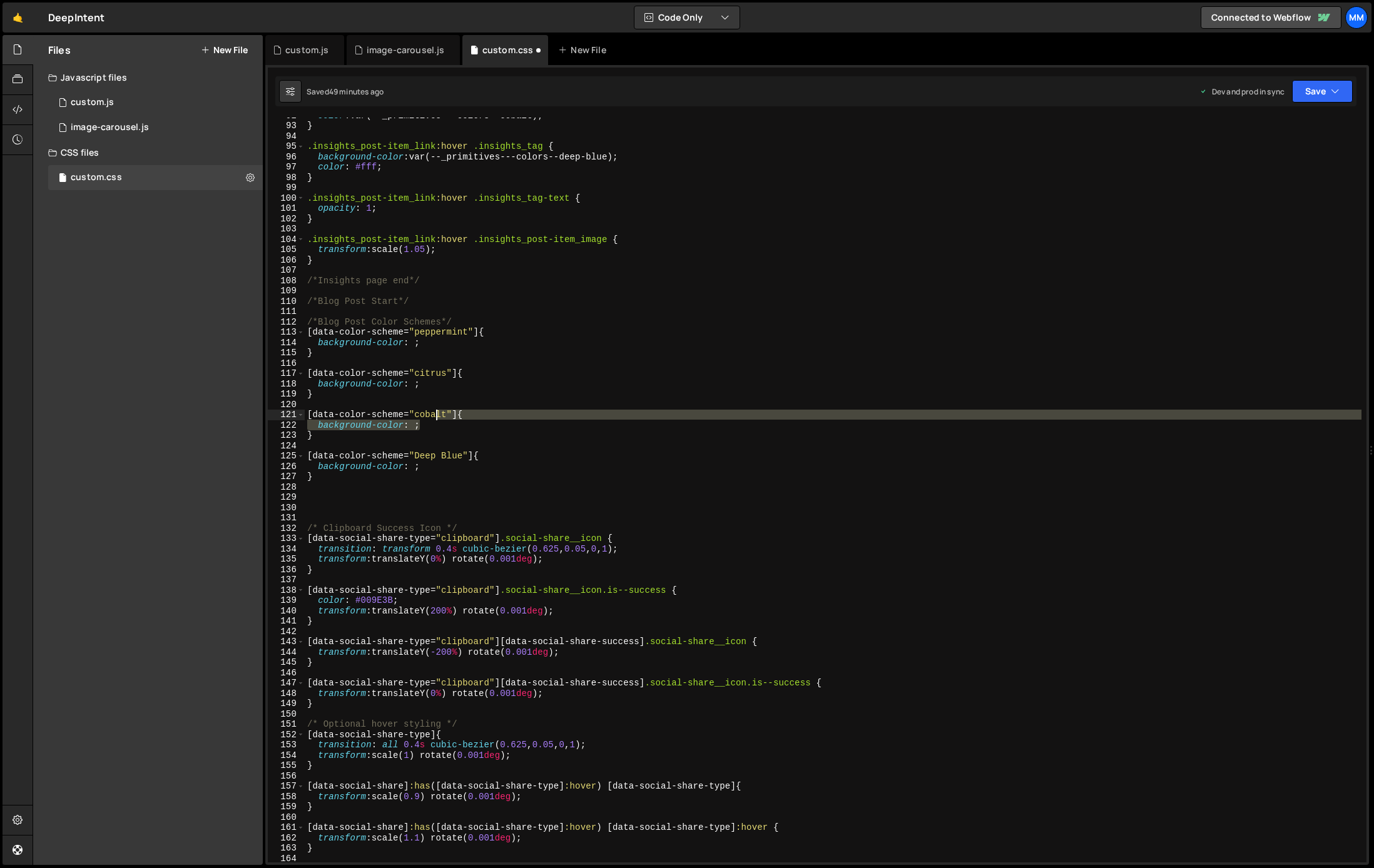
click at [434, 419] on div "color : var(--_primitives---colors--cobalt) ; } .insights_post-item_link :hover…" at bounding box center [833, 493] width 1057 height 765
click at [420, 415] on div "color : var(--_primitives---colors--cobalt) ; } .insights_post-item_link :hover…" at bounding box center [833, 493] width 1057 height 765
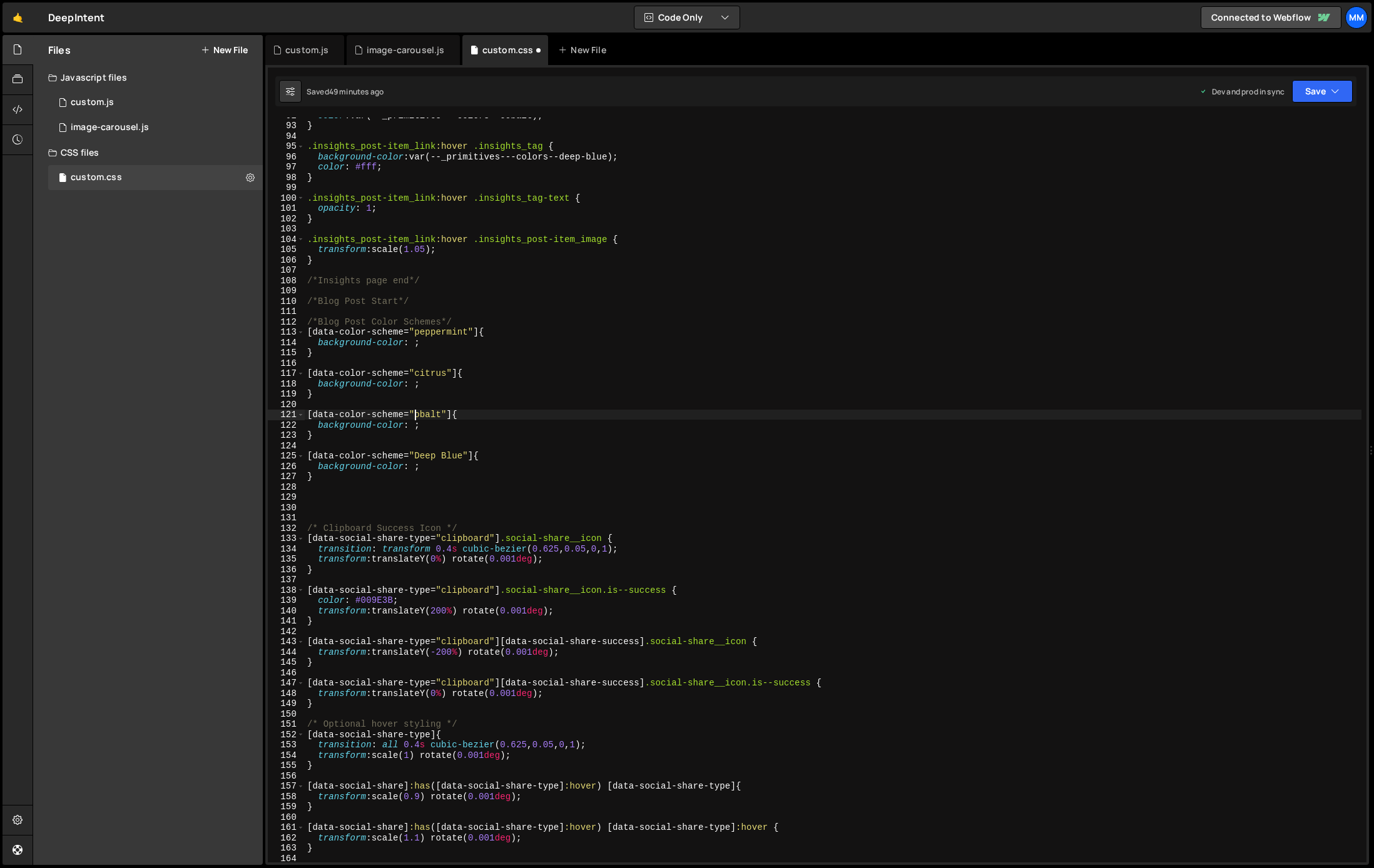
scroll to position [0, 0]
click at [419, 379] on div "color : var(--_primitives---colors--cobalt) ; } .insights_post-item_link :hover…" at bounding box center [833, 493] width 1057 height 765
click at [418, 371] on div "color : var(--_primitives---colors--cobalt) ; } .insights_post-item_link :hover…" at bounding box center [833, 493] width 1057 height 765
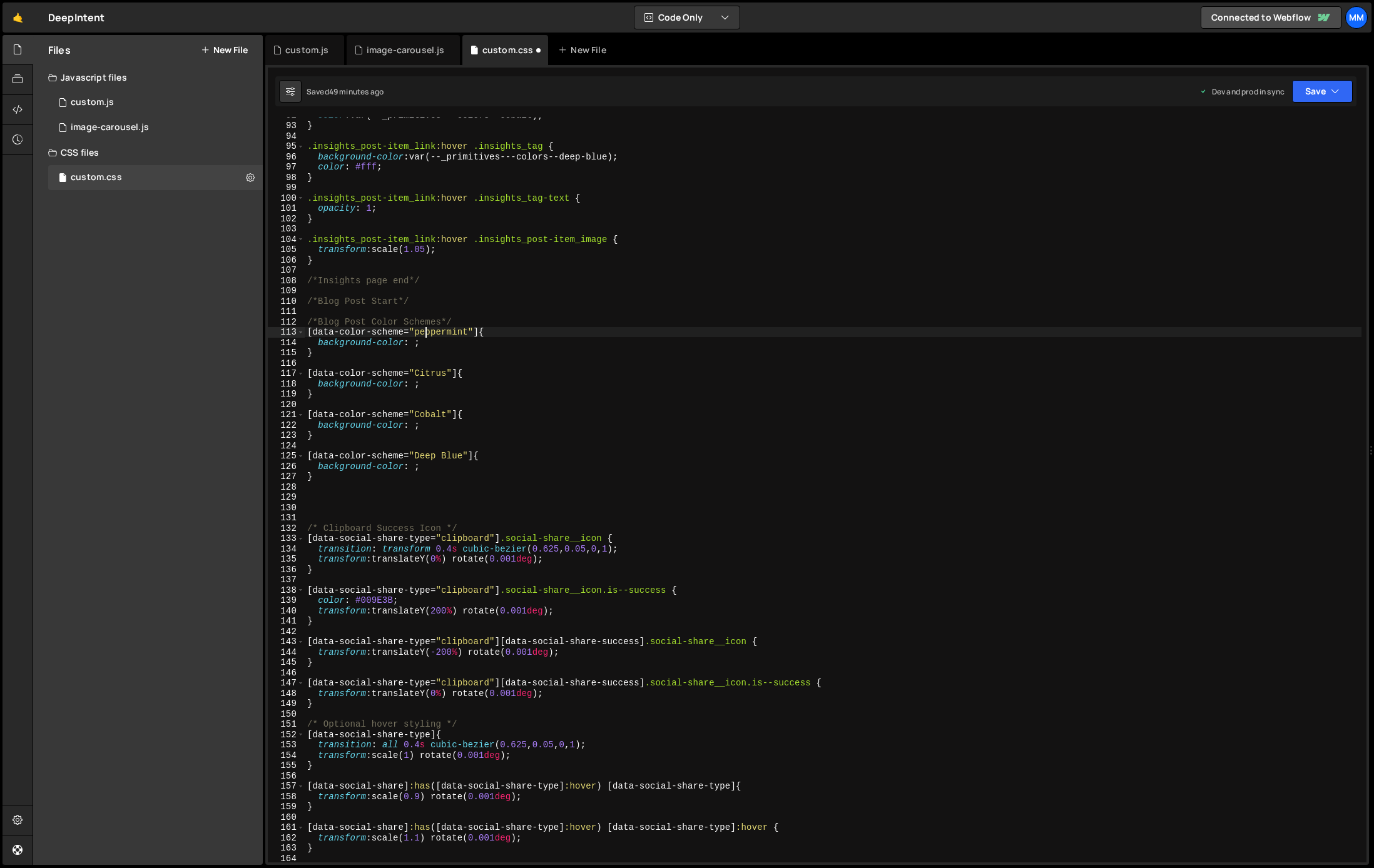
click at [422, 333] on div "color : var(--_primitives---colors--cobalt) ; } .insights_post-item_link :hover…" at bounding box center [833, 493] width 1057 height 765
click at [457, 477] on div "color : var(--_primitives---colors--cobalt) ; } .insights_post-item_link :hover…" at bounding box center [833, 493] width 1057 height 765
click at [438, 425] on div "color : var(--_primitives---colors--cobalt) ; } .insights_post-item_link :hover…" at bounding box center [833, 493] width 1057 height 765
type textarea "background-color: ;"
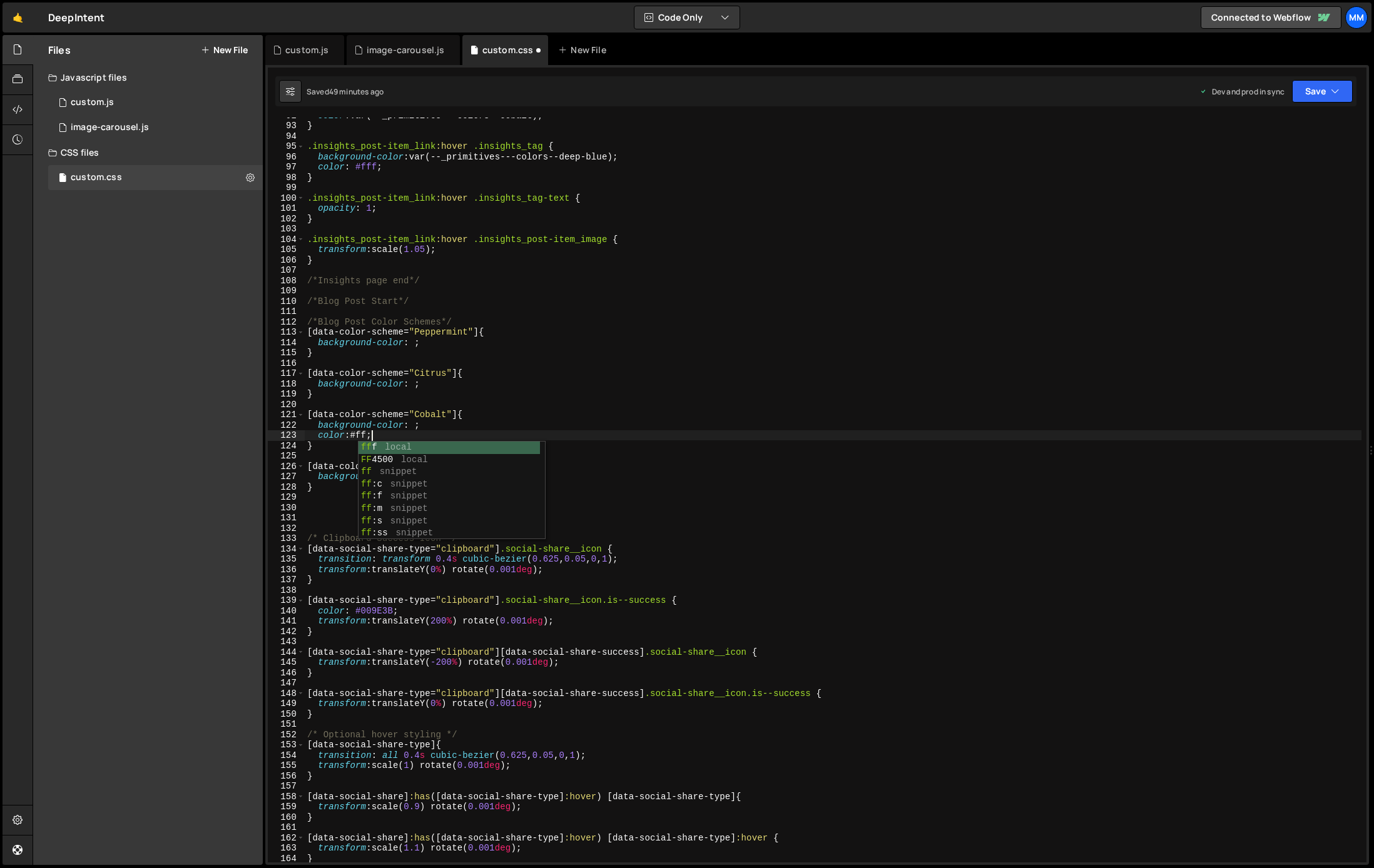
type textarea "color: #fff"
click at [460, 497] on div "color : var(--_primitives---colors--cobalt) ; } .insights_post-item_link :hover…" at bounding box center [833, 493] width 1057 height 765
click at [441, 483] on div "color : var(--_primitives---colors--cobalt) ; } .insights_post-item_link :hover…" at bounding box center [833, 493] width 1057 height 765
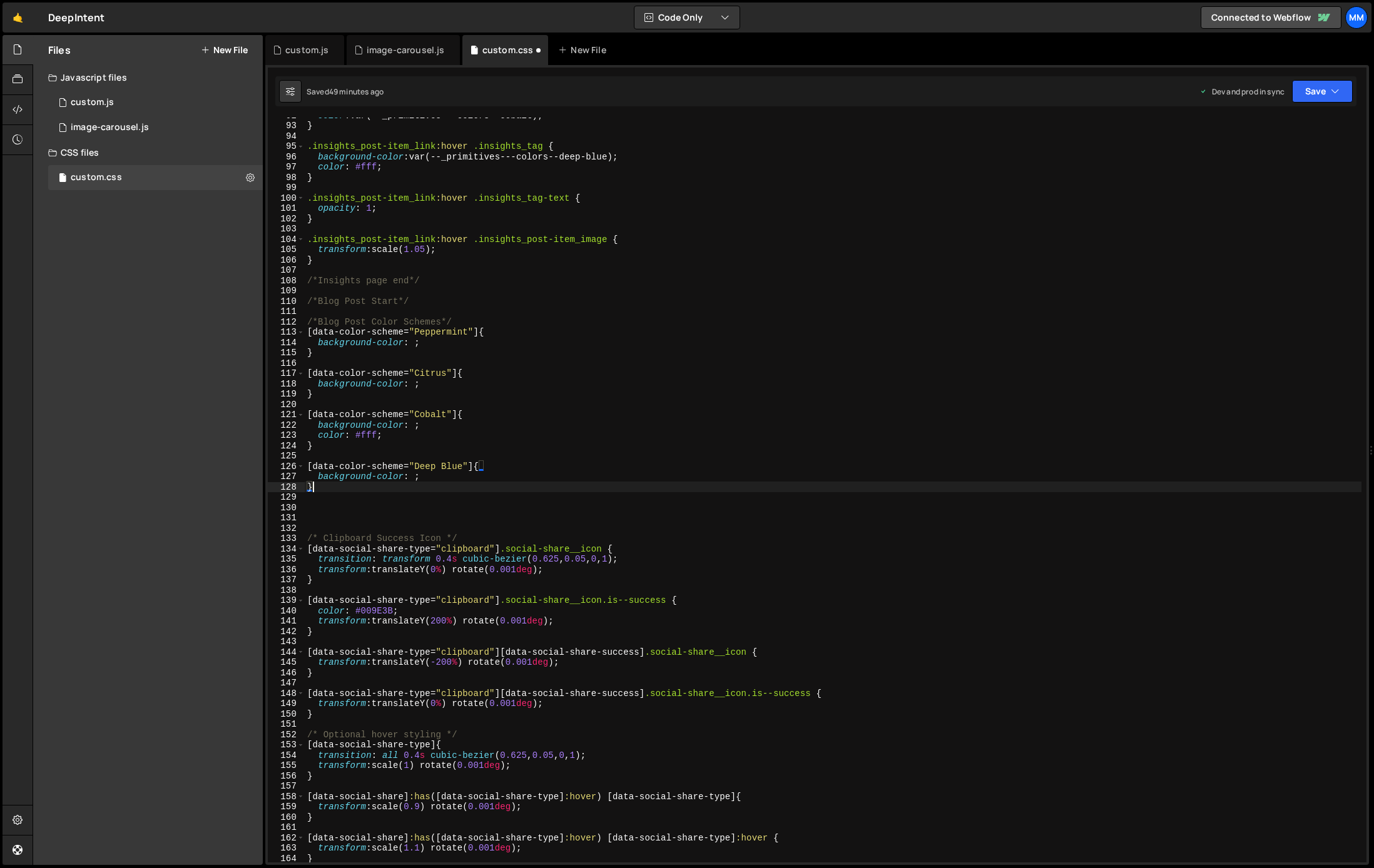
click at [437, 480] on div "color : var(--_primitives---colors--cobalt) ; } .insights_post-item_link :hover…" at bounding box center [833, 493] width 1057 height 765
type textarea "background-color: ;"
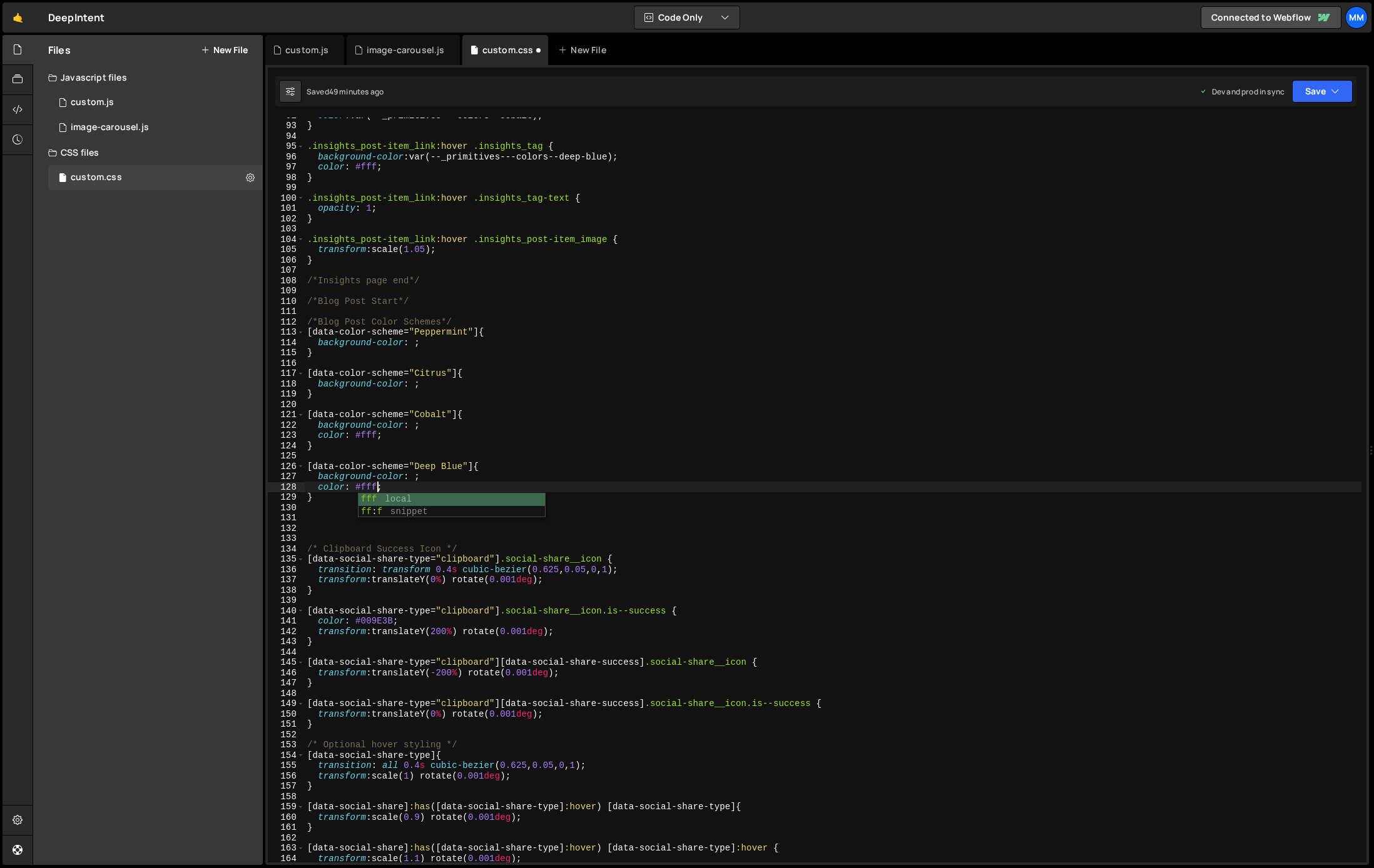
scroll to position [0, 4]
click at [414, 345] on div "color : var(--_primitives---colors--cobalt) ; } .insights_post-item_link :hover…" at bounding box center [833, 493] width 1057 height 765
paste textarea "--_primitives---colors--peppermint-light"
paste textarea "--_primitives---colors--peppermint-light)"
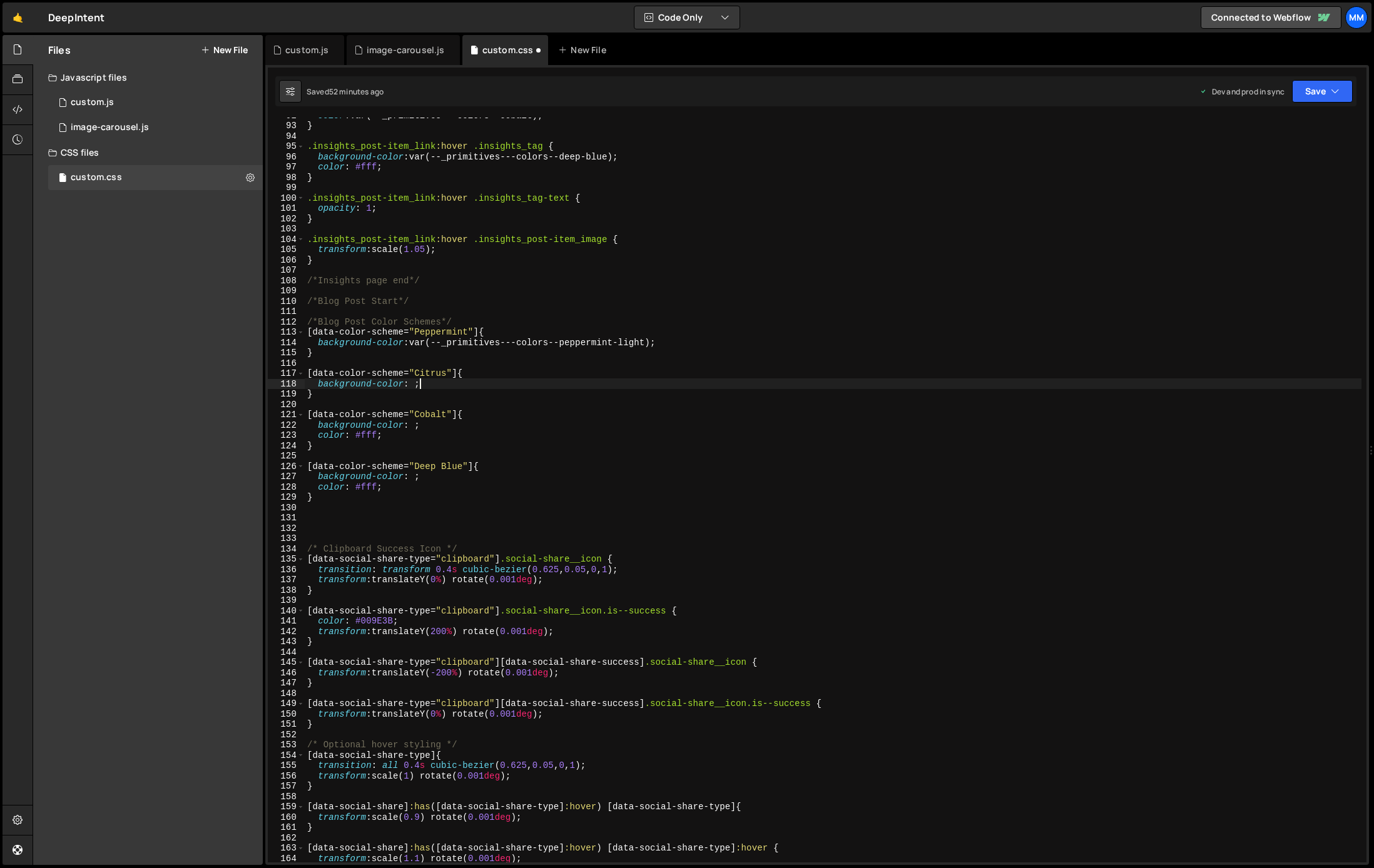
click at [627, 388] on div "color : var(--_primitives---colors--cobalt) ; } .insights_post-item_link :hover…" at bounding box center [833, 493] width 1057 height 765
paste textarea "var(--_primitives---colors--citrus)"
click at [643, 344] on div "color : var(--_primitives---colors--cobalt) ; } .insights_post-item_link :hover…" at bounding box center [833, 493] width 1057 height 765
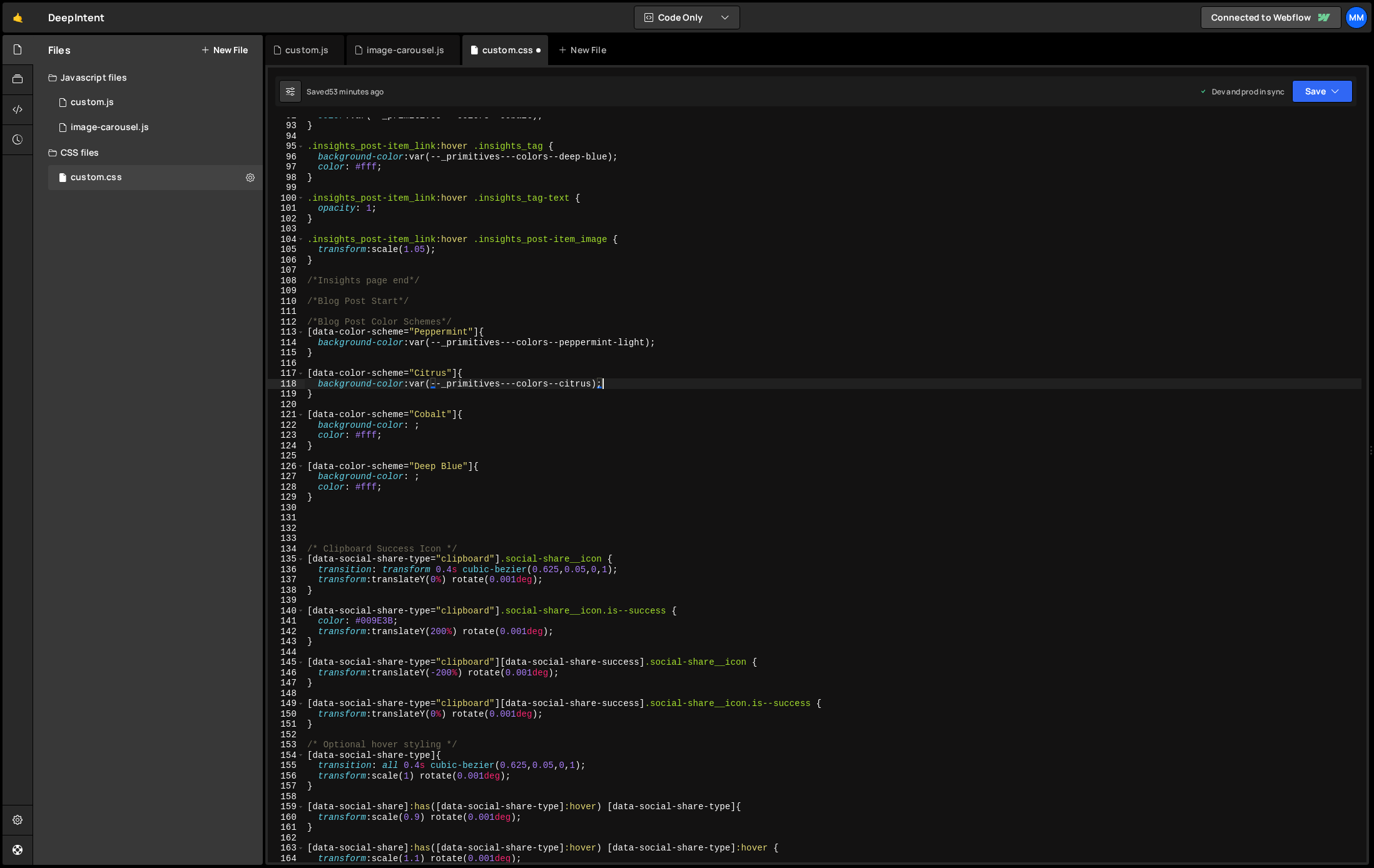
click at [643, 344] on div "color : var(--_primitives---colors--cobalt) ; } .insights_post-item_link :hover…" at bounding box center [833, 493] width 1057 height 765
drag, startPoint x: 602, startPoint y: 383, endPoint x: 417, endPoint y: 386, distance: 185.0
click at [417, 386] on div "color : var(--_primitives---colors--cobalt) ; } .insights_post-item_link :hover…" at bounding box center [833, 493] width 1057 height 765
drag, startPoint x: 413, startPoint y: 423, endPoint x: 420, endPoint y: 425, distance: 7.3
click at [413, 423] on div "color : var(--_primitives---colors--cobalt) ; } .insights_post-item_link :hover…" at bounding box center [833, 493] width 1057 height 765
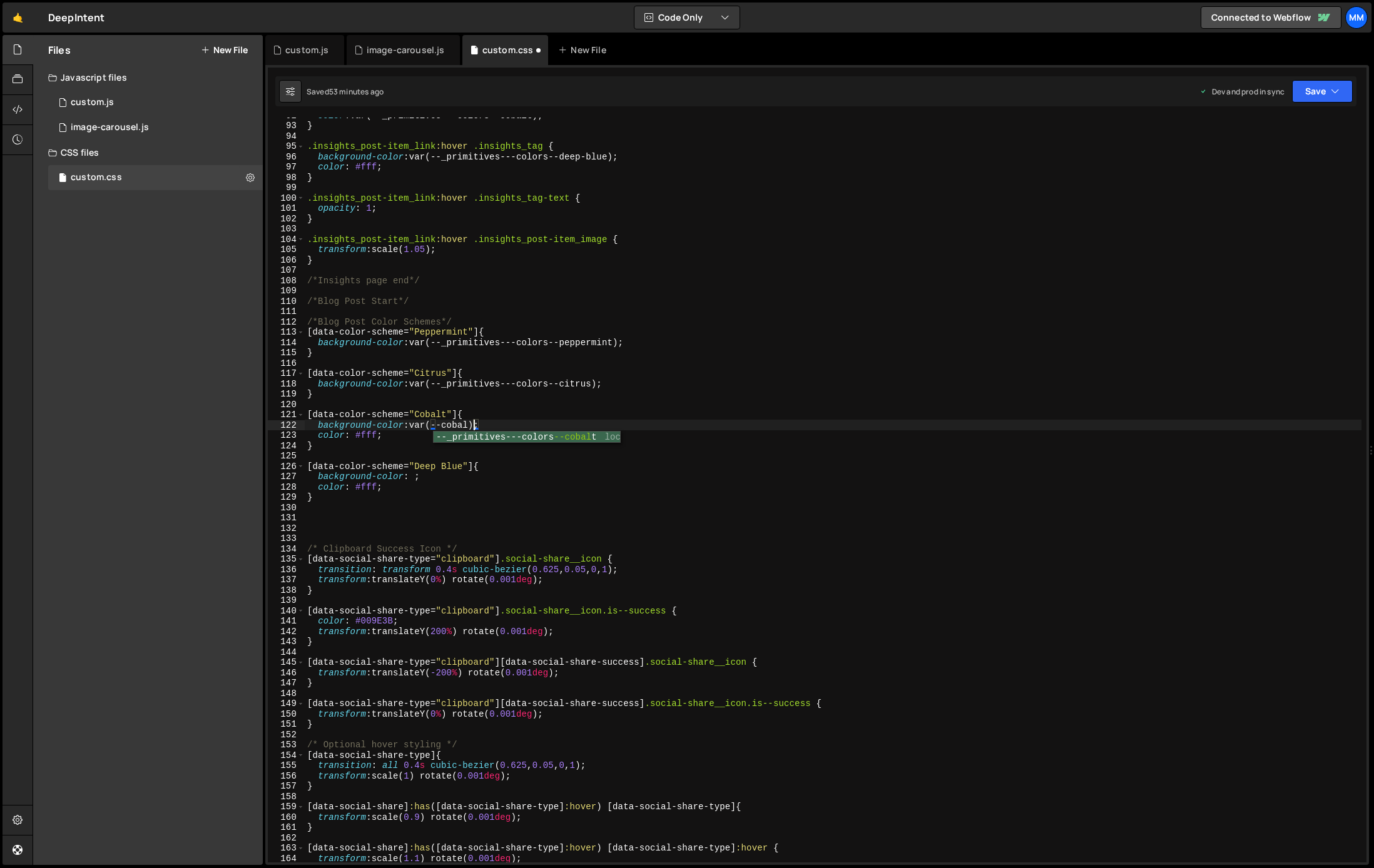
scroll to position [0, 11]
click at [415, 475] on div "color : var(--_primitives---colors--cobalt) ; } .insights_post-item_link :hover…" at bounding box center [833, 493] width 1057 height 765
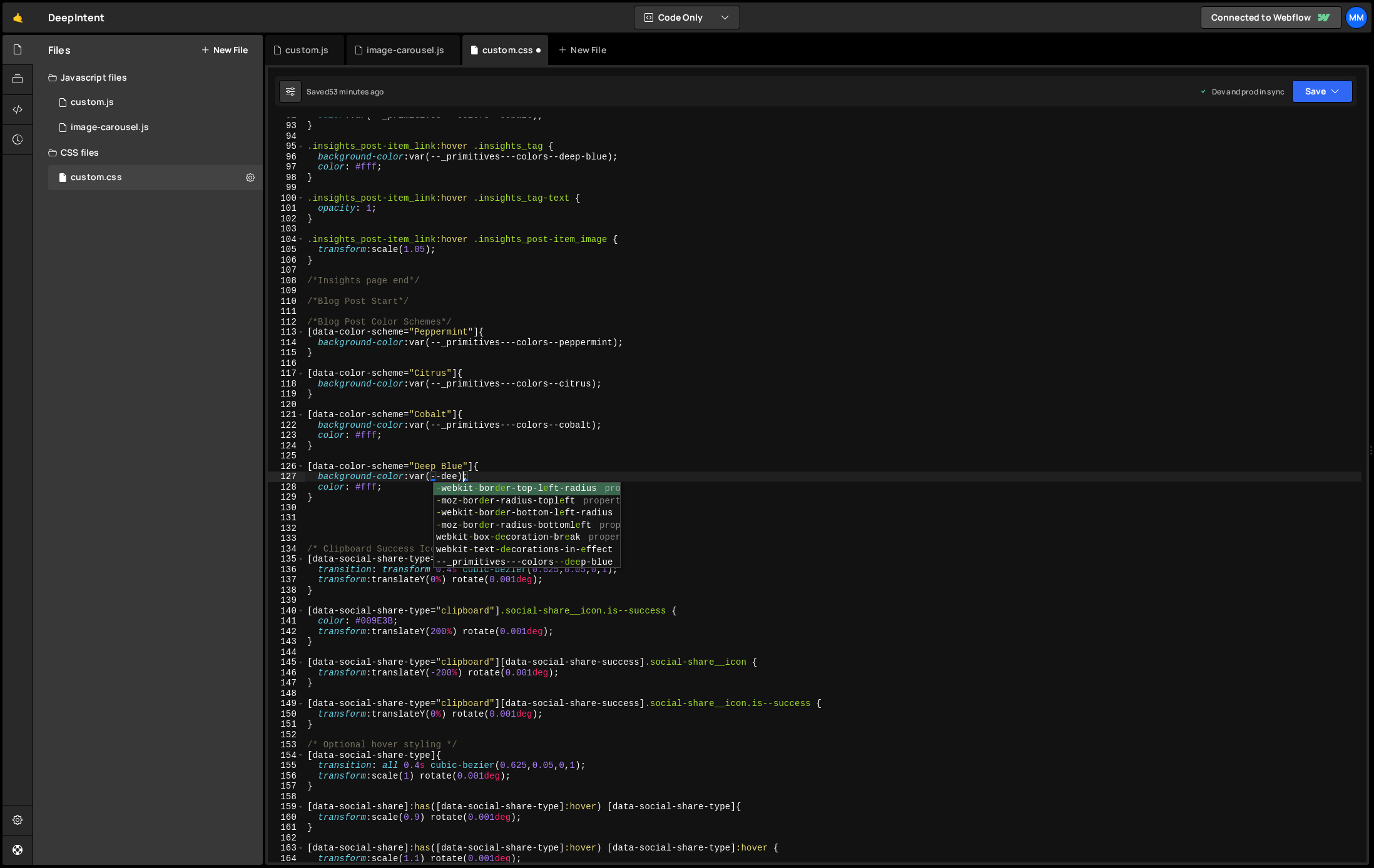
scroll to position [0, 11]
click at [307, 334] on div "color : var(--_primitives---colors--cobalt) ; } .insights_post-item_link :hover…" at bounding box center [833, 493] width 1057 height 765
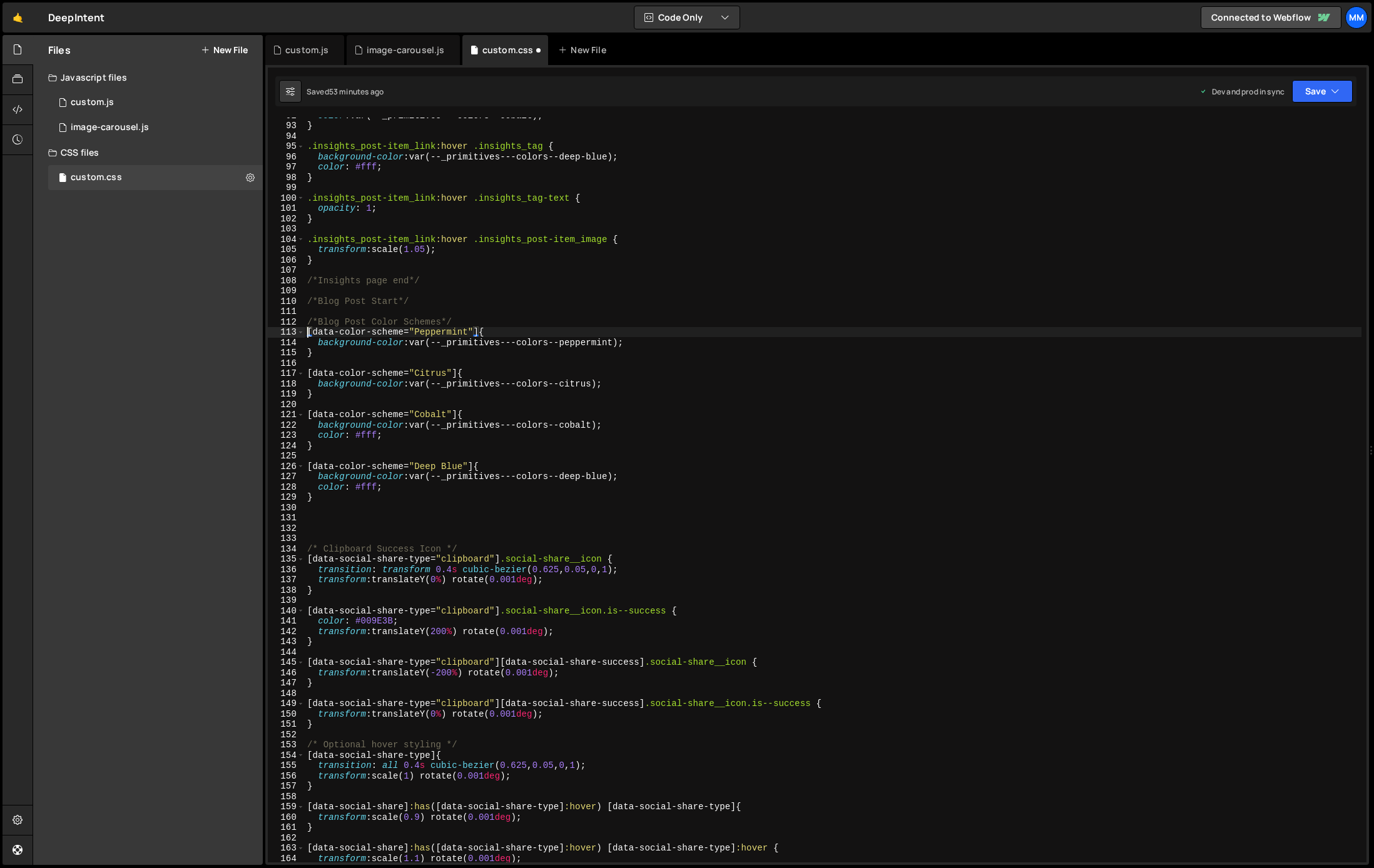
paste textarea "section_post-header"
type textarea "}"
paste textarea ".section_post-header"
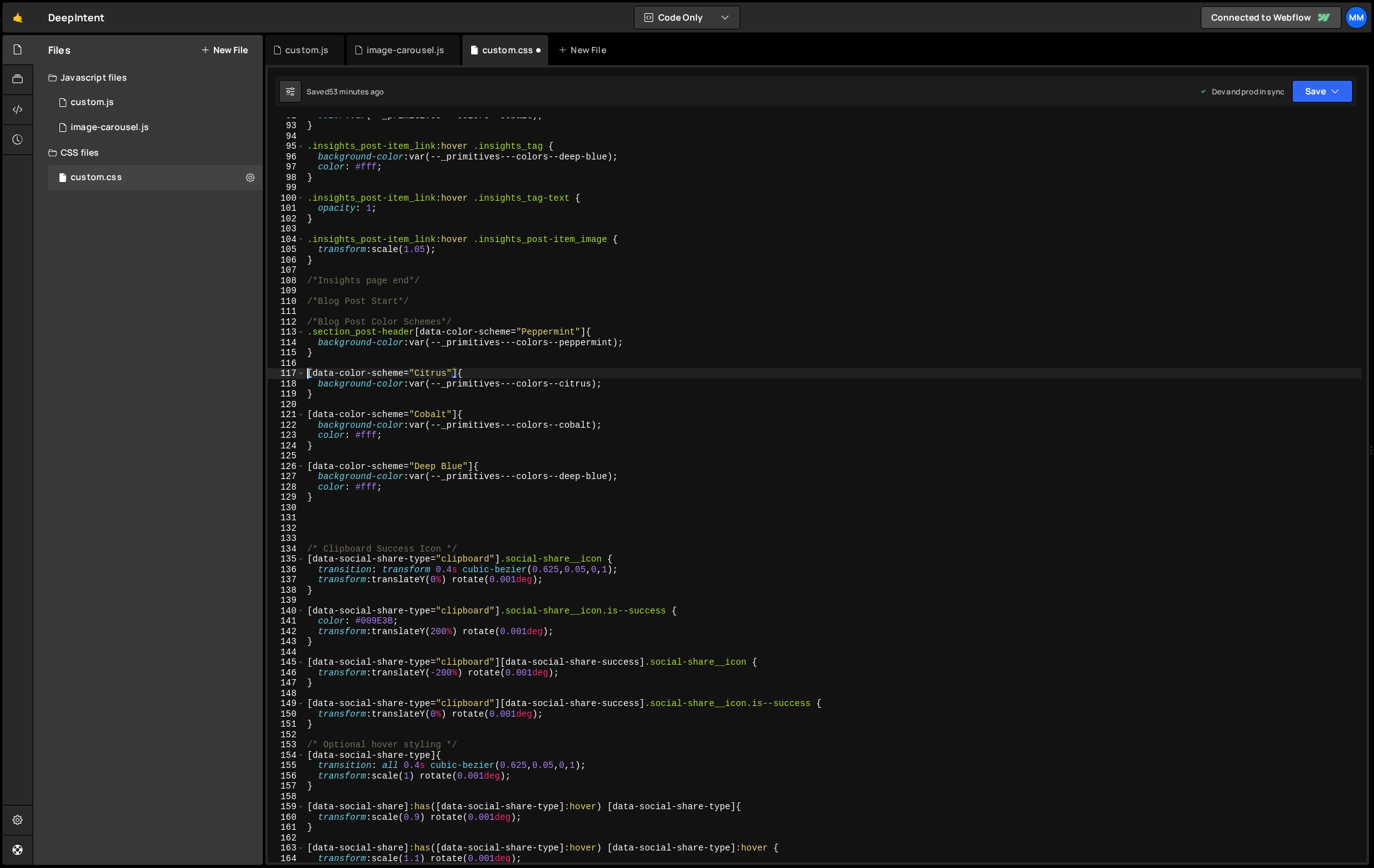
paste textarea ".section_post-header"
type textarea "}"
paste textarea ".section_post-header"
type textarea "}"
paste textarea ".section_post-header"
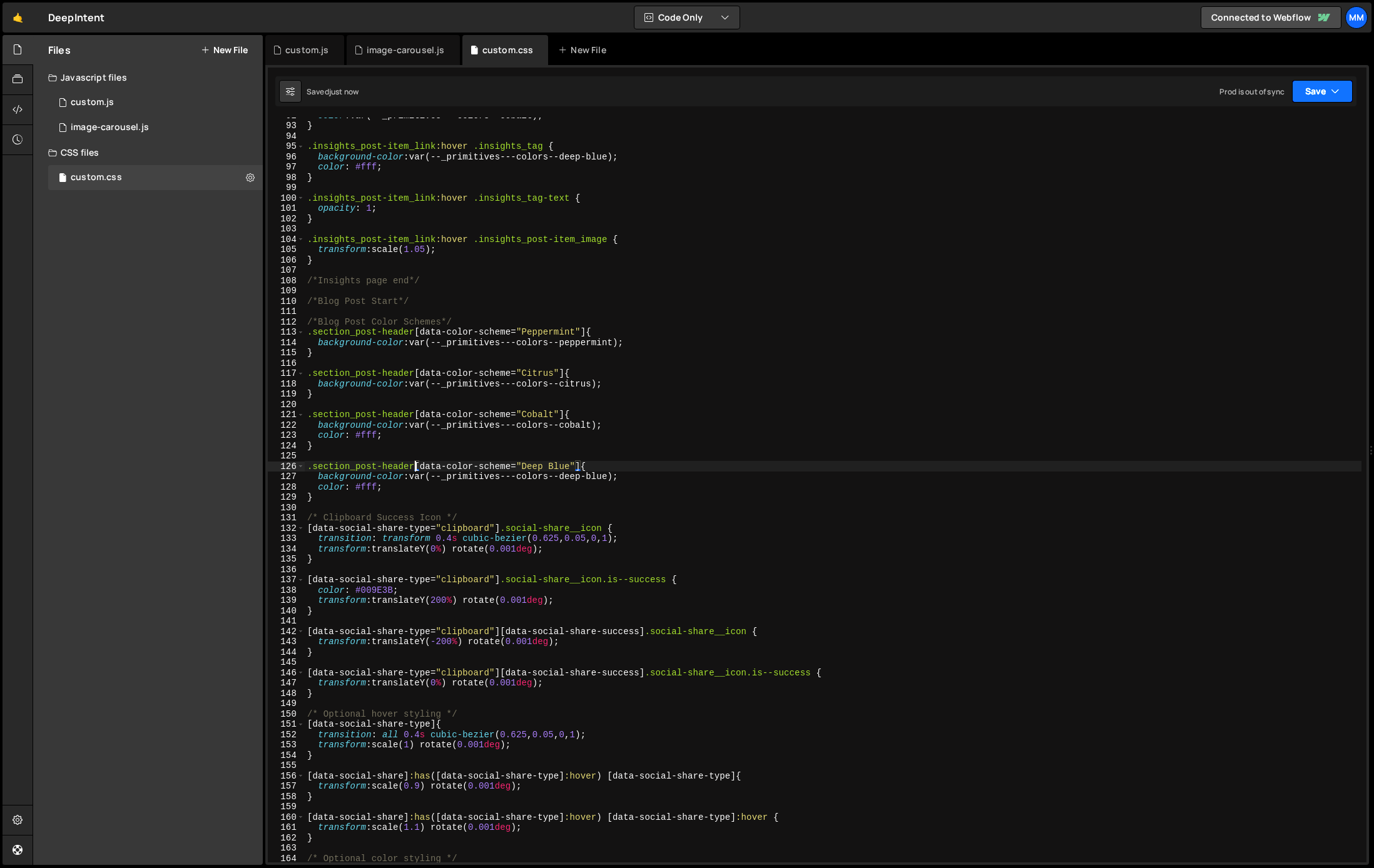
type textarea ".section_post-header[data-color-scheme="Deep Blue"] {"
click at [1333, 92] on icon "button" at bounding box center [1334, 91] width 9 height 13
click at [1275, 164] on div "Save to Production S" at bounding box center [1280, 162] width 130 height 13
click at [138, 107] on div "1 custom.js 0" at bounding box center [156, 102] width 215 height 25
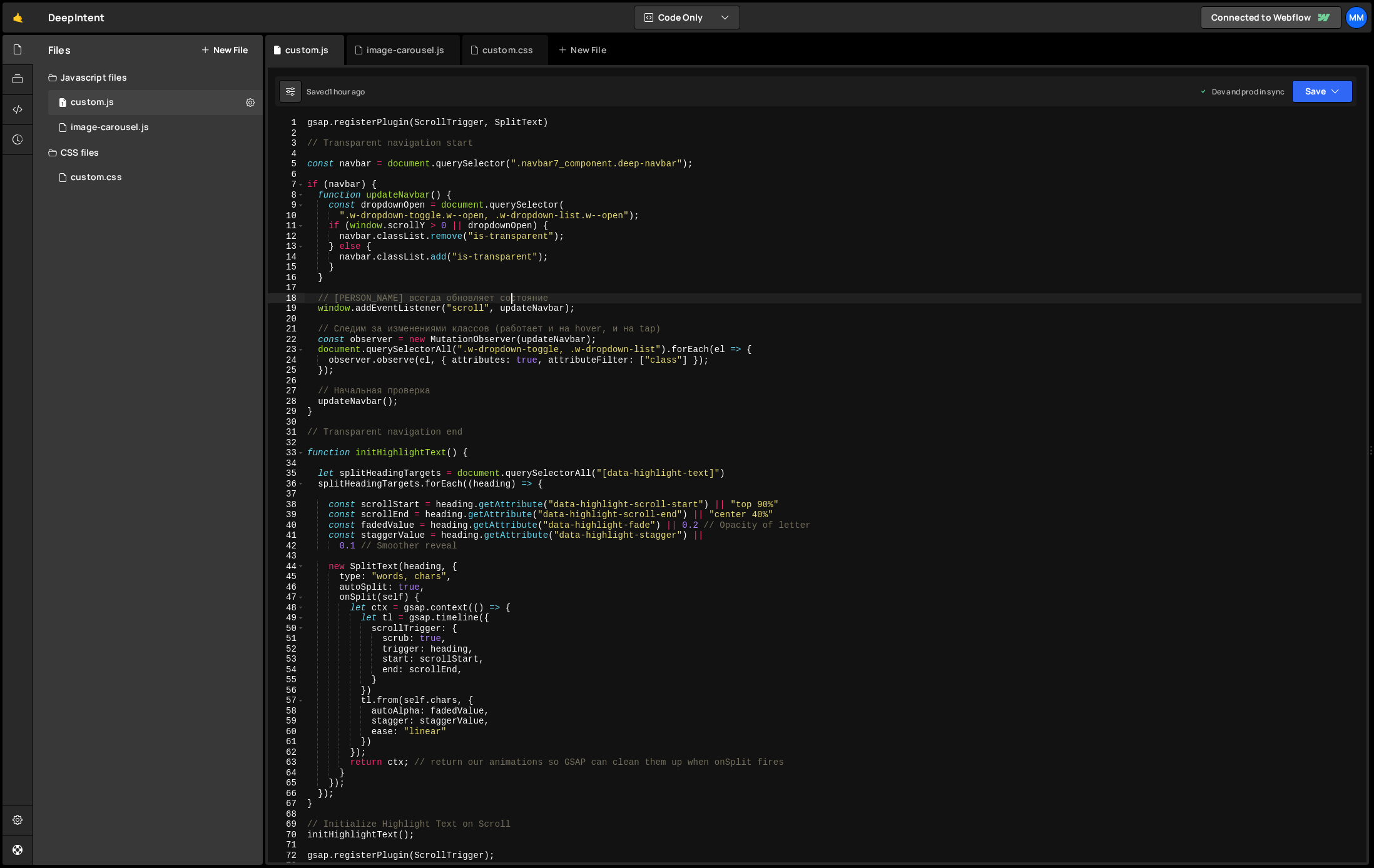
click at [518, 299] on div "gsap . registerPlugin ( ScrollTrigger , SplitText ) // Transparent navigation s…" at bounding box center [833, 500] width 1057 height 765
drag, startPoint x: 518, startPoint y: 299, endPoint x: 336, endPoint y: 302, distance: 182.0
click at [336, 302] on div "gsap . registerPlugin ( ScrollTrigger , SplitText ) // Transparent navigation s…" at bounding box center [833, 500] width 1057 height 765
type textarea "// Updating nav on scroll"
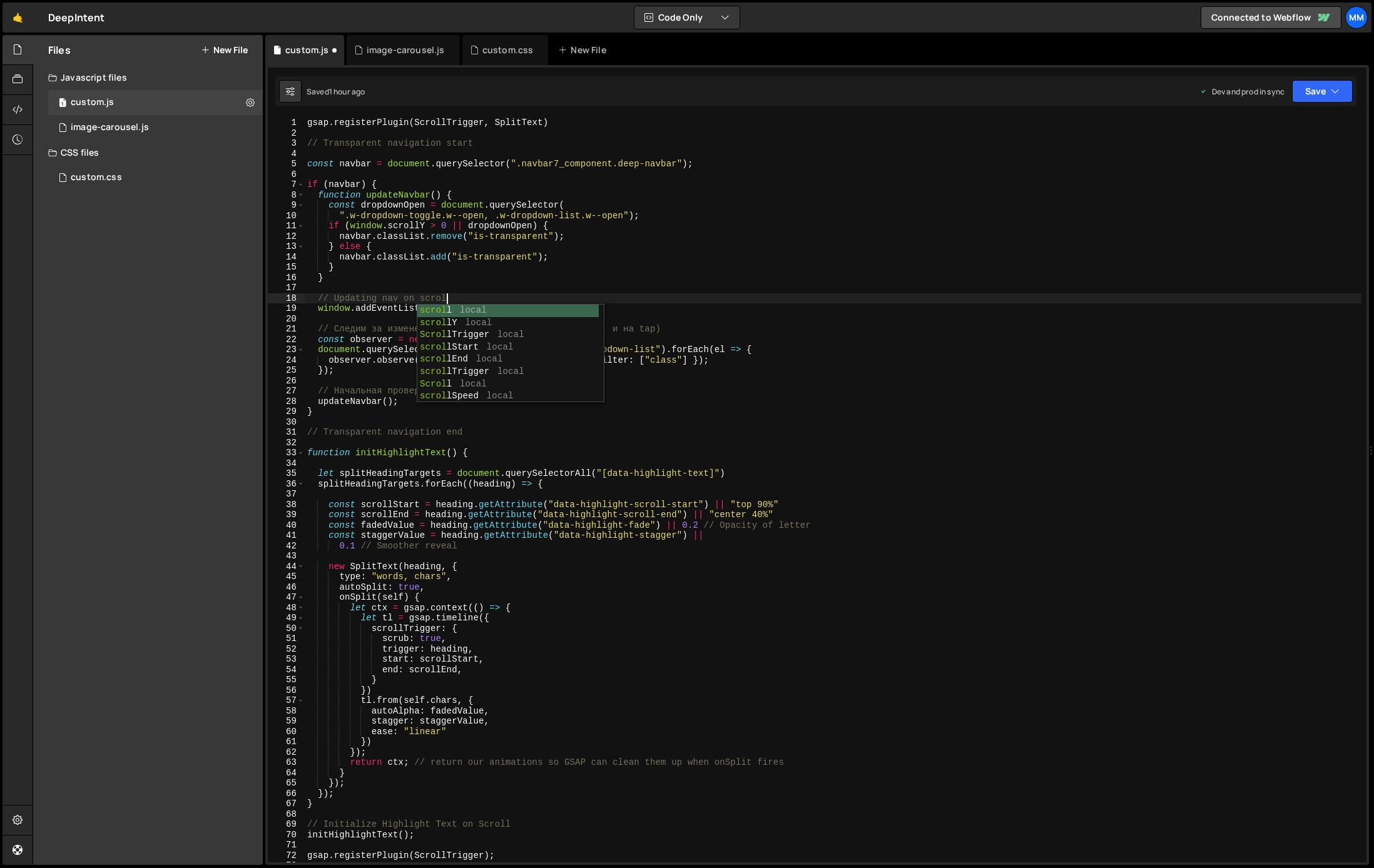
scroll to position [0, 9]
click at [563, 288] on div "gsap . registerPlugin ( ScrollTrigger , SplitText ) // Transparent navigation s…" at bounding box center [833, 500] width 1057 height 765
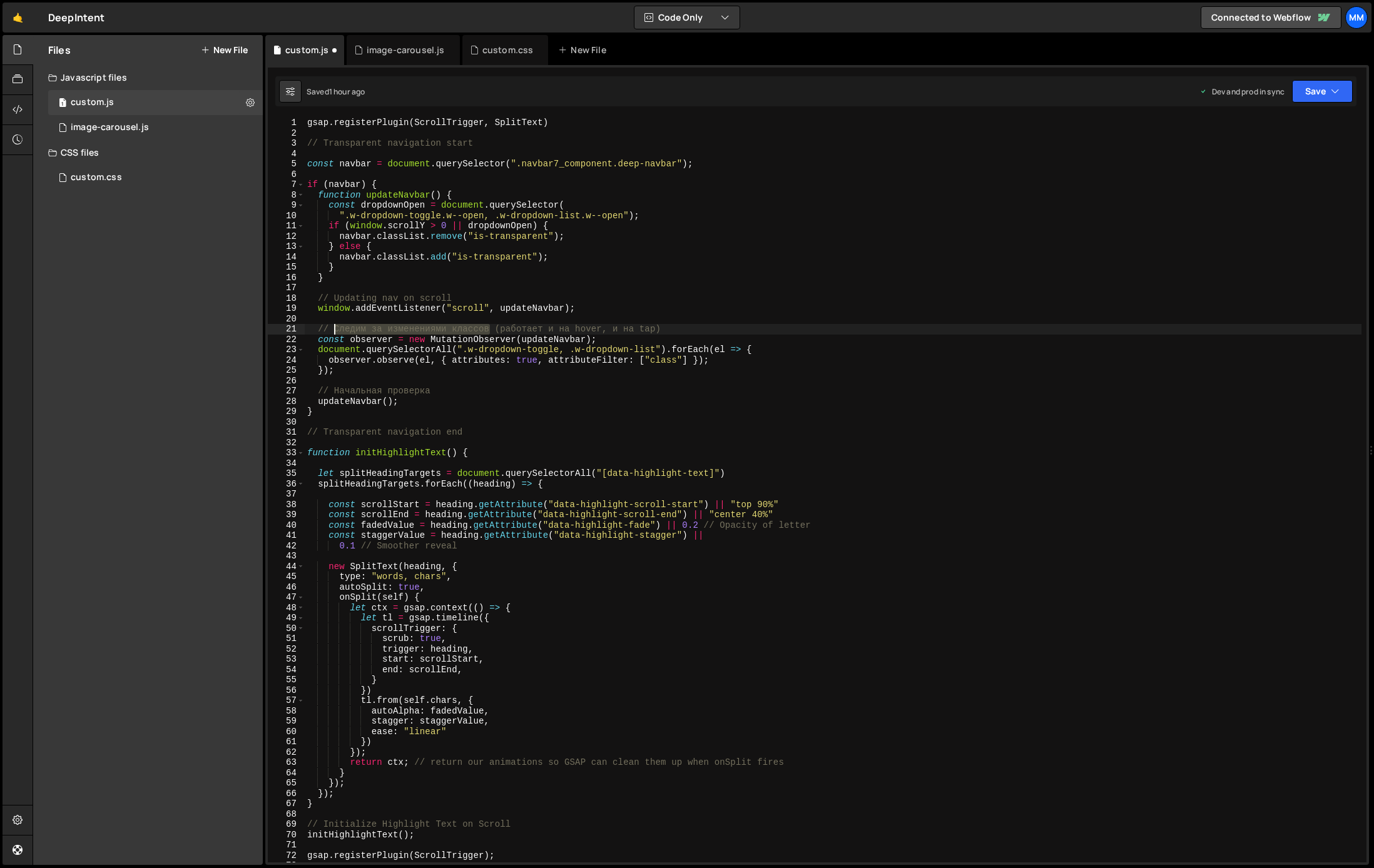
drag, startPoint x: 490, startPoint y: 329, endPoint x: 335, endPoint y: 333, distance: 155.1
click at [335, 333] on div "gsap . registerPlugin ( ScrollTrigger , SplitText ) // Transparent navigation s…" at bounding box center [833, 500] width 1057 height 765
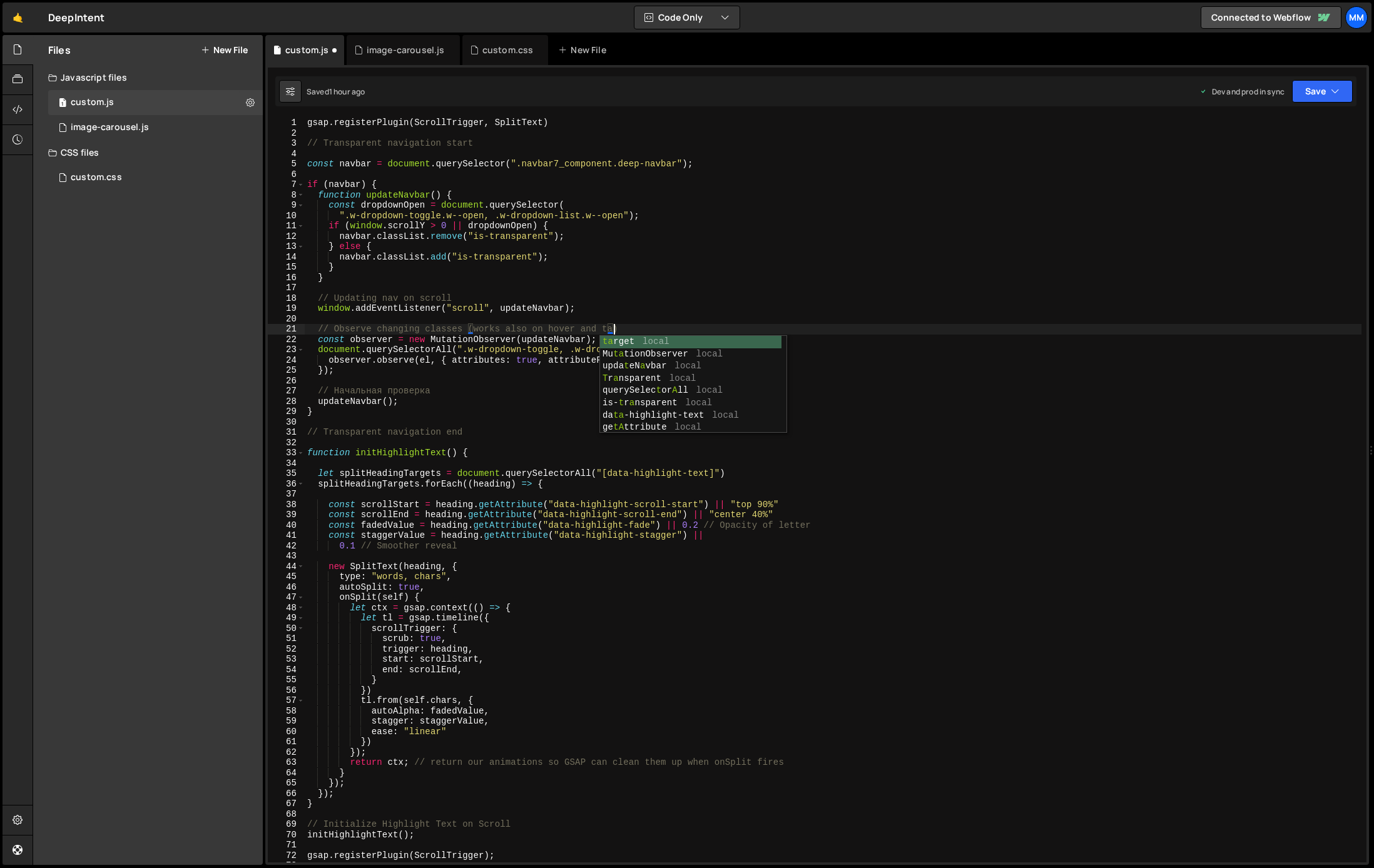
scroll to position [0, 21]
click at [600, 326] on div "gsap . registerPlugin ( ScrollTrigger , SplitText ) // Transparent navigation s…" at bounding box center [833, 500] width 1057 height 765
drag, startPoint x: 440, startPoint y: 391, endPoint x: 333, endPoint y: 391, distance: 107.0
click at [333, 391] on div "gsap . registerPlugin ( ScrollTrigger , SplitText ) // Transparent navigation s…" at bounding box center [833, 500] width 1057 height 765
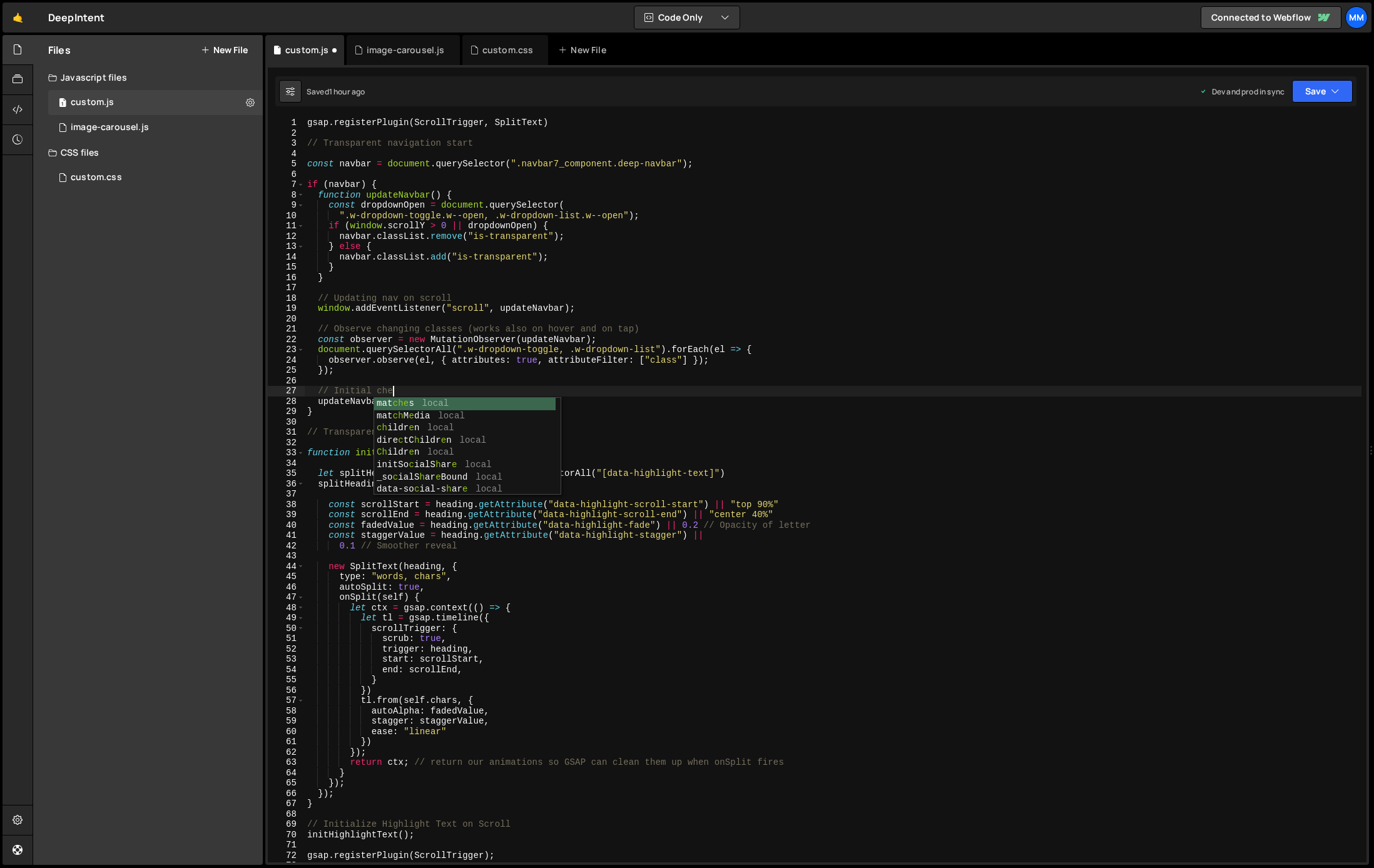
scroll to position [0, 5]
click at [677, 164] on div "gsap . registerPlugin ( ScrollTrigger , SplitText ) // Transparent navigation s…" at bounding box center [833, 500] width 1057 height 765
click at [519, 163] on div "gsap . registerPlugin ( ScrollTrigger , SplitText ) // Transparent navigation s…" at bounding box center [833, 500] width 1057 height 765
paste textarea "w-condition-invisible"
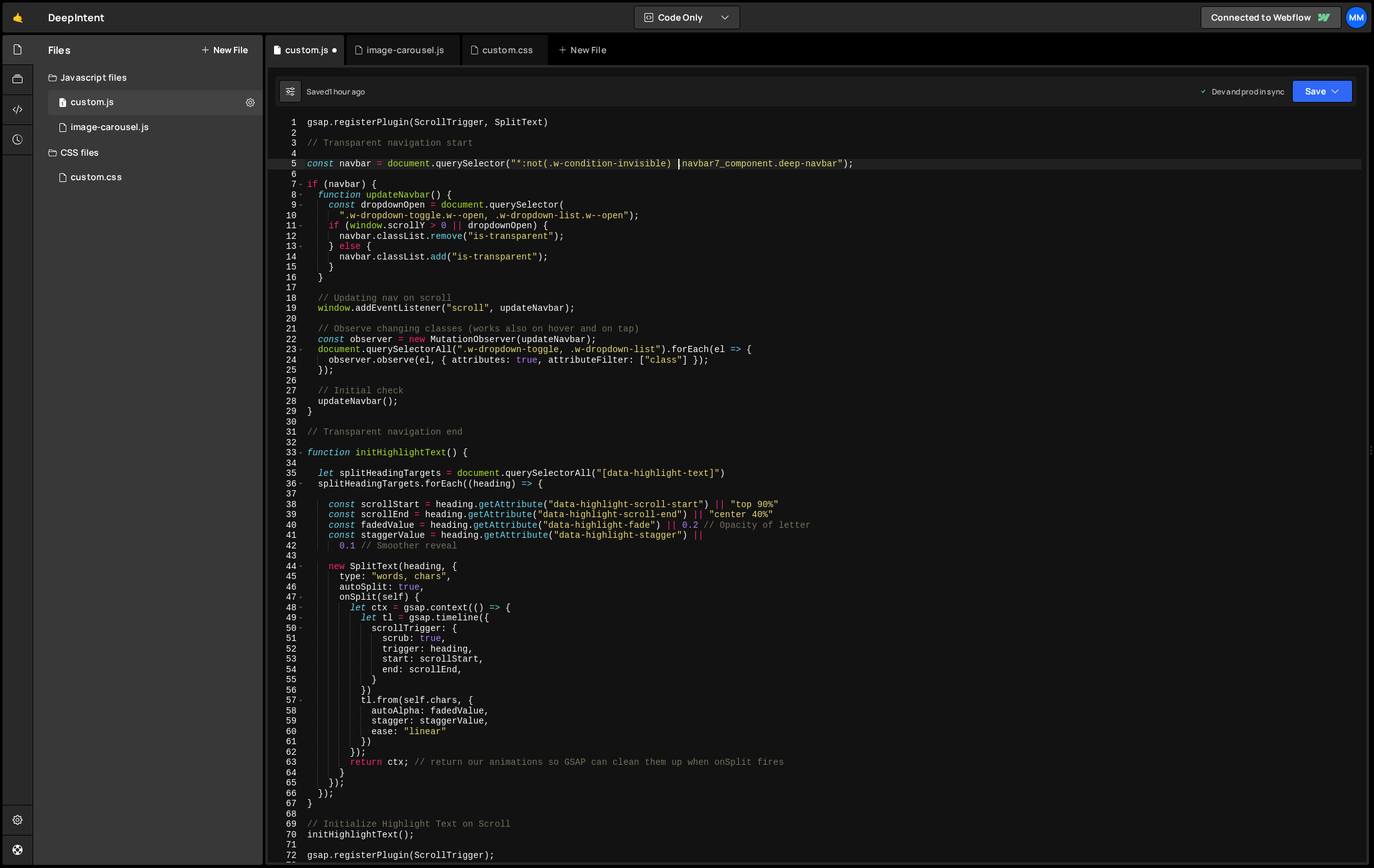
scroll to position [0, 25]
click at [875, 167] on div "gsap . registerPlugin ( ScrollTrigger , SplitText ) // Transparent navigation s…" at bounding box center [833, 500] width 1057 height 765
click at [1318, 91] on button "Save" at bounding box center [1322, 91] width 60 height 23
click at [1280, 162] on div "Save to Production S" at bounding box center [1280, 162] width 130 height 13
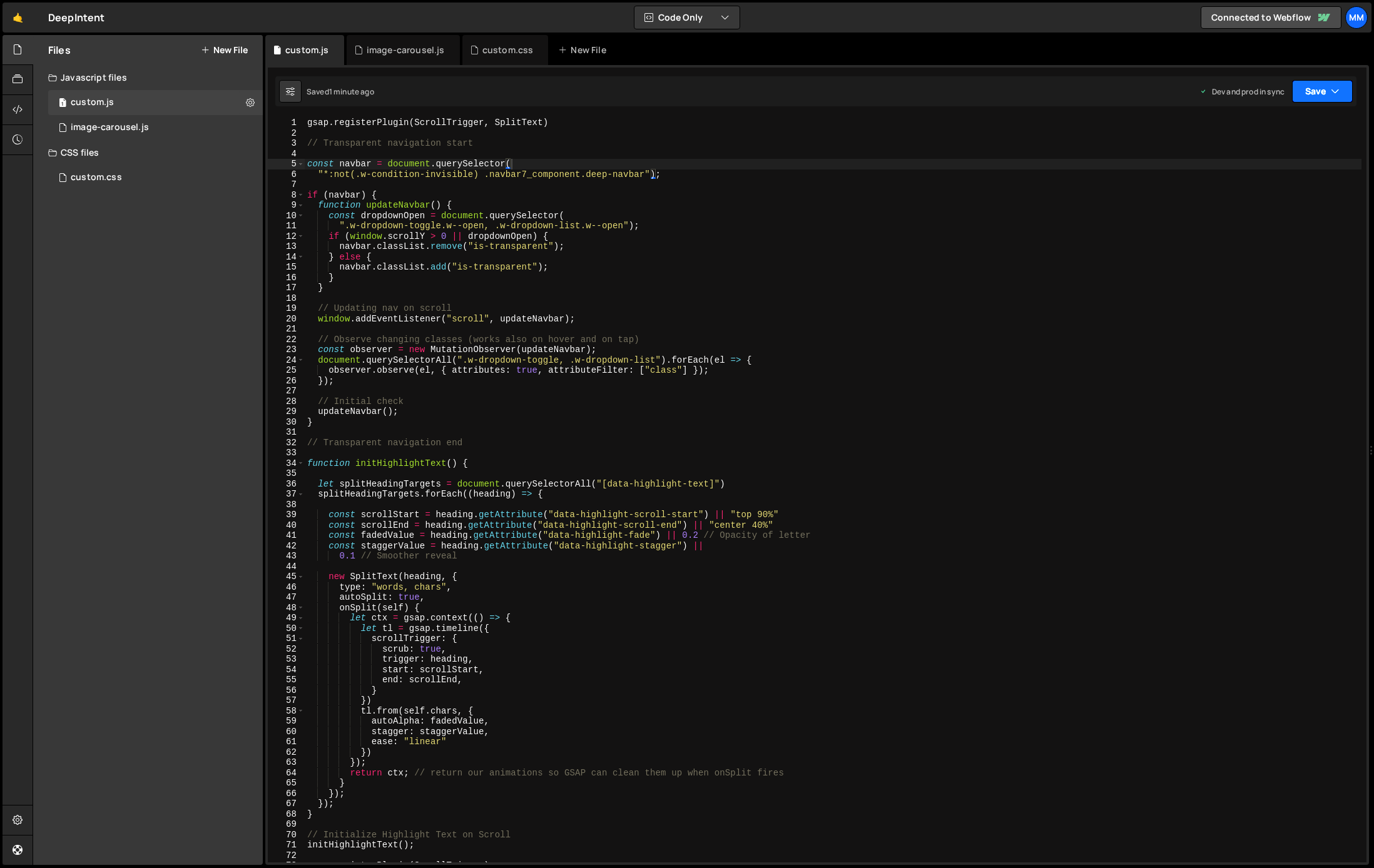
click at [1319, 96] on button "Save" at bounding box center [1322, 91] width 60 height 23
click at [1253, 169] on div "Saved 1 minute ago" at bounding box center [1280, 176] width 130 height 15
click at [534, 176] on div "gsap . registerPlugin ( ScrollTrigger , SplitText ) // Transparent navigation s…" at bounding box center [833, 500] width 1057 height 765
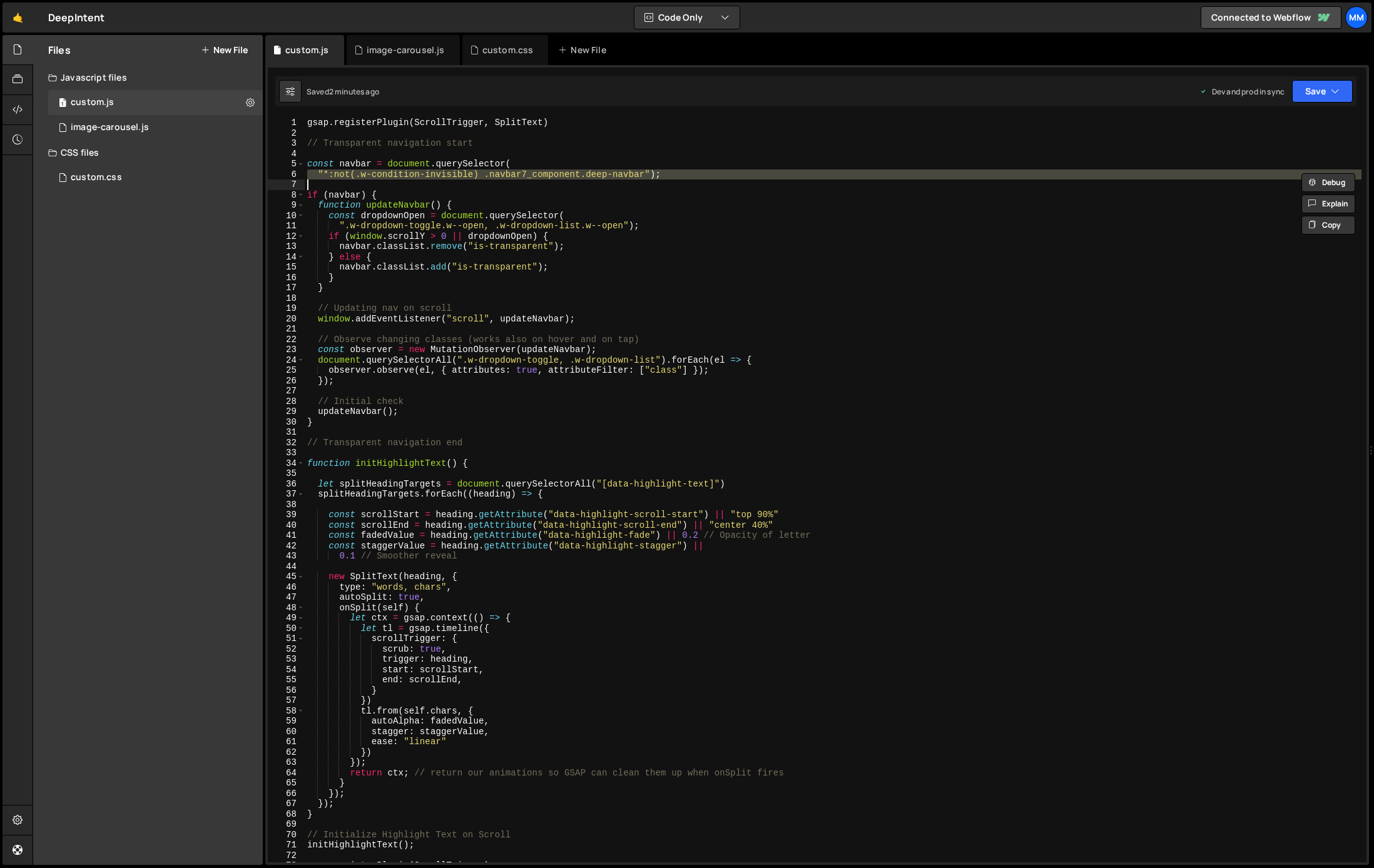
click at [534, 176] on div "gsap . registerPlugin ( ScrollTrigger , SplitText ) // Transparent navigation s…" at bounding box center [833, 500] width 1057 height 765
click at [424, 190] on div "gsap . registerPlugin ( ScrollTrigger , SplitText ) // Transparent navigation s…" at bounding box center [833, 500] width 1057 height 765
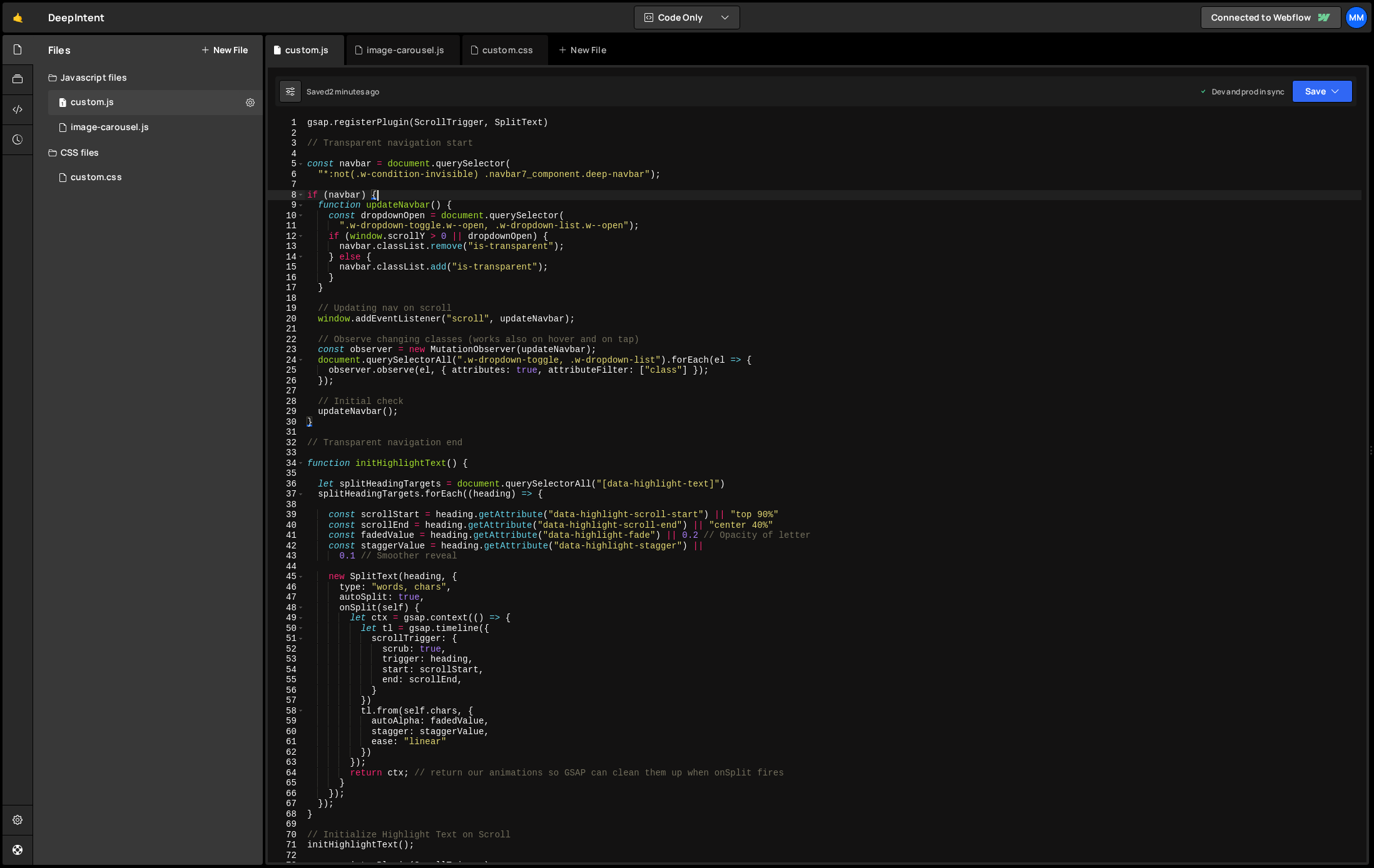
scroll to position [0, 5]
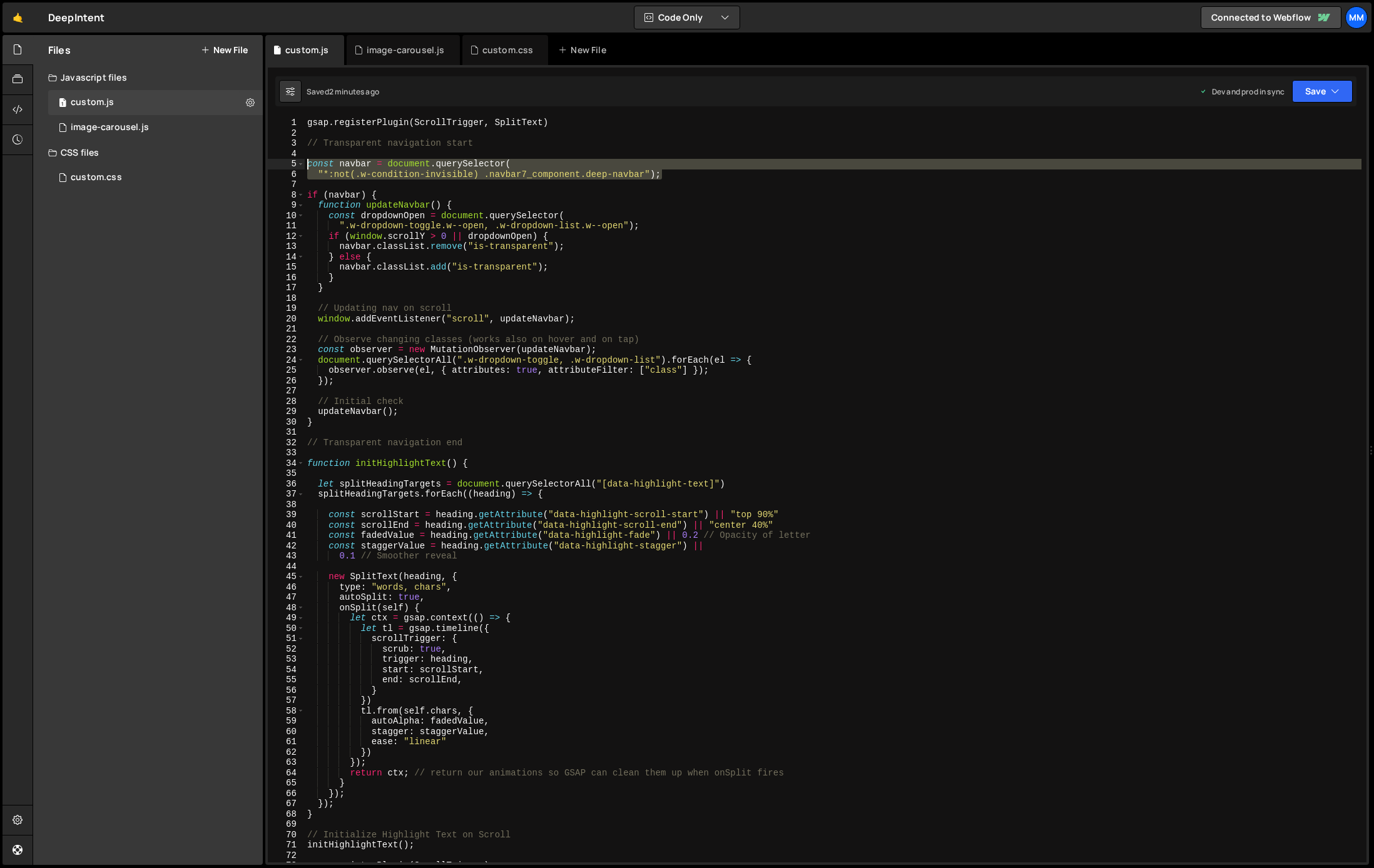
drag, startPoint x: 689, startPoint y: 176, endPoint x: 291, endPoint y: 162, distance: 398.2
click at [291, 162] on div "if (navbar) { 1 2 3 4 5 6 7 8 9 10 11 12 13 14 15 16 17 18 19 20 21 22 23 24 25…" at bounding box center [817, 489] width 1098 height 745
click at [330, 174] on div "gsap . registerPlugin ( ScrollTrigger , SplitText ) // Transparent navigation s…" at bounding box center [833, 489] width 1057 height 745
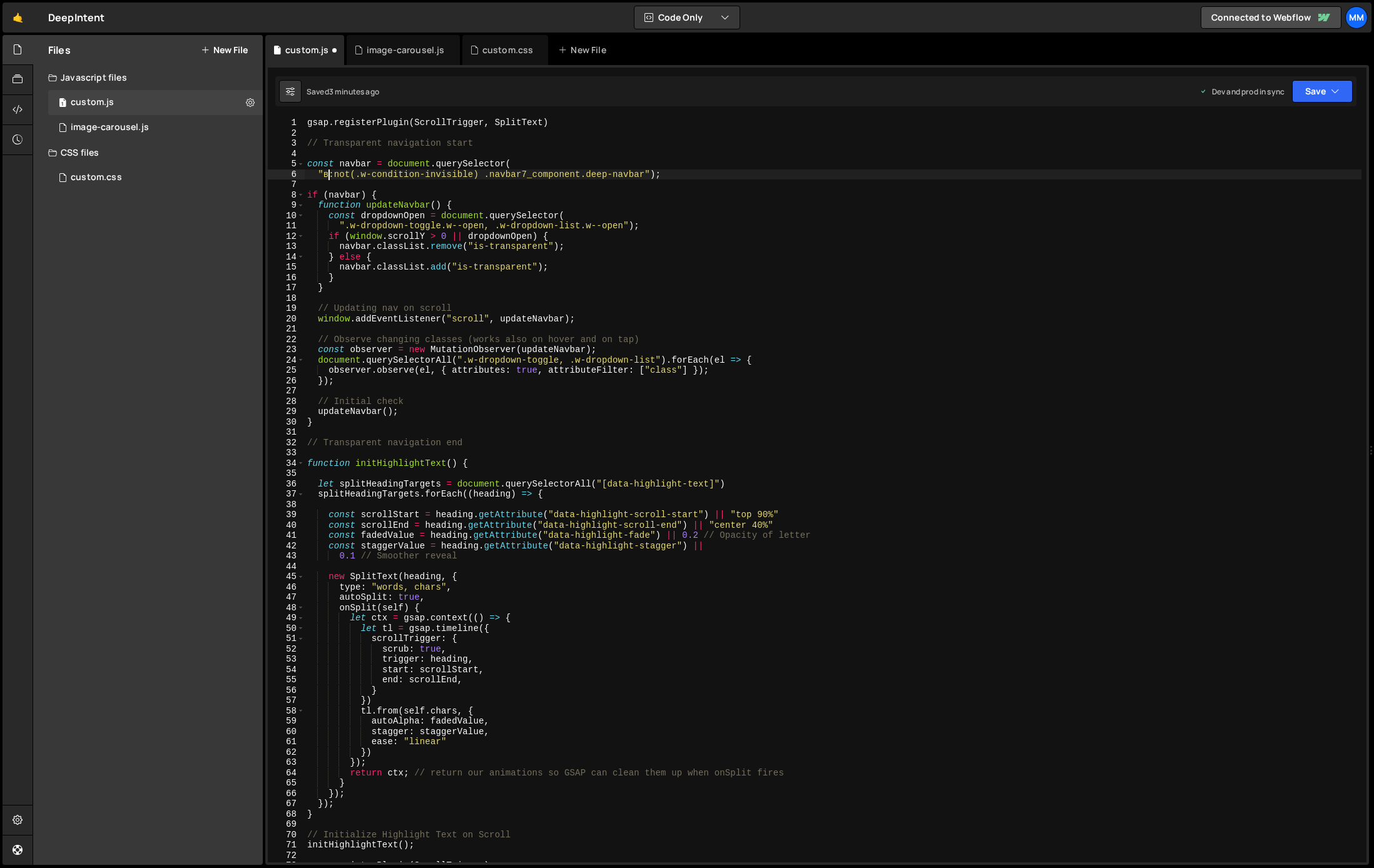
scroll to position [0, 2]
click at [415, 171] on div "gsap . registerPlugin ( ScrollTrigger , SplitText ) // Transparent navigation s…" at bounding box center [833, 500] width 1057 height 765
click at [649, 175] on div "gsap . registerPlugin ( ScrollTrigger , SplitText ) // Transparent navigation s…" at bounding box center [833, 500] width 1057 height 765
drag, startPoint x: 659, startPoint y: 172, endPoint x: 325, endPoint y: 178, distance: 334.1
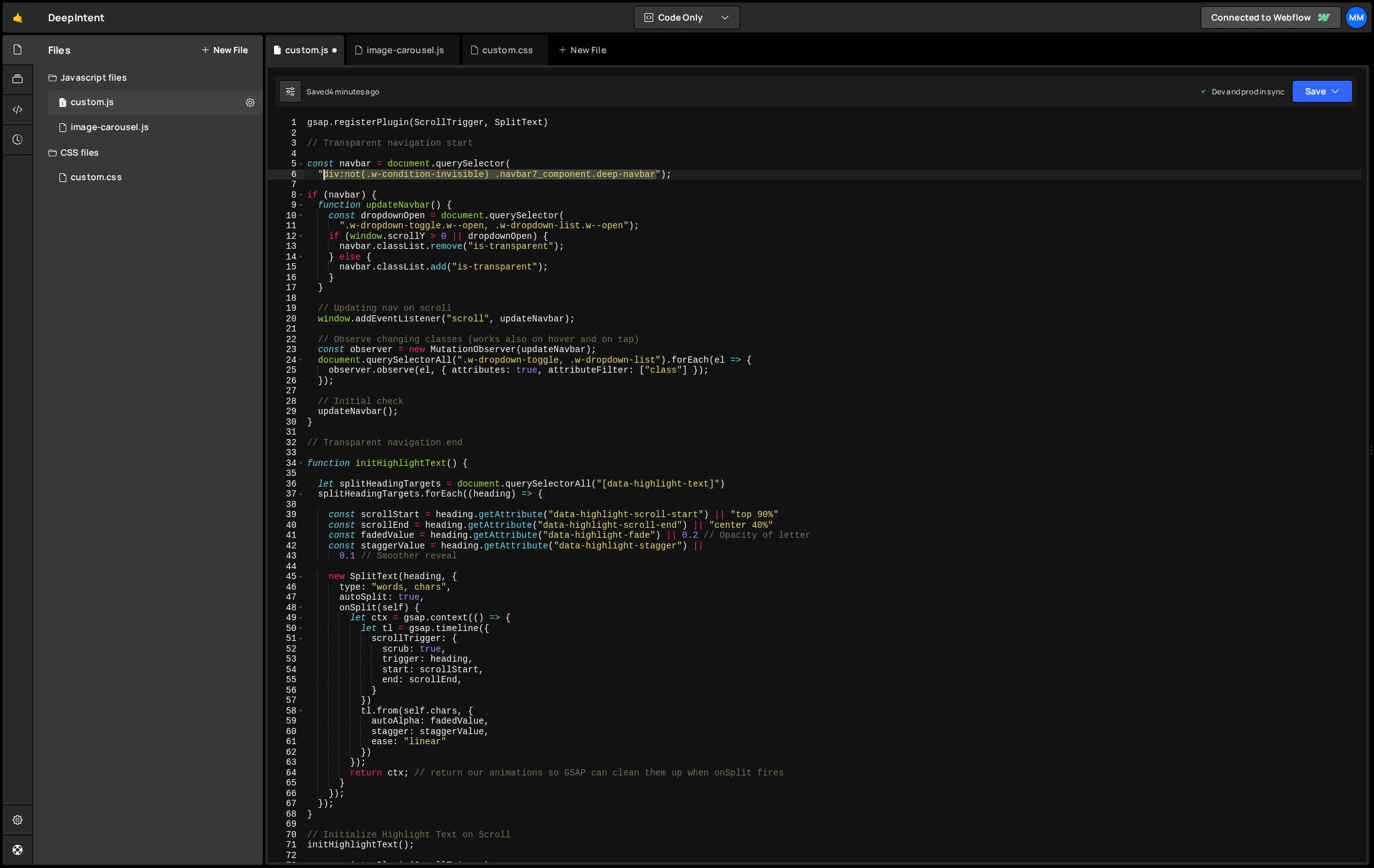
click at [325, 178] on div "gsap . registerPlugin ( ScrollTrigger , SplitText ) // Transparent navigation s…" at bounding box center [833, 500] width 1057 height 765
paste textarea "'"
click at [720, 175] on div "gsap . registerPlugin ( ScrollTrigger , SplitText ) // Transparent navigation s…" at bounding box center [833, 500] width 1057 height 765
click at [1327, 86] on button "Save" at bounding box center [1322, 91] width 60 height 23
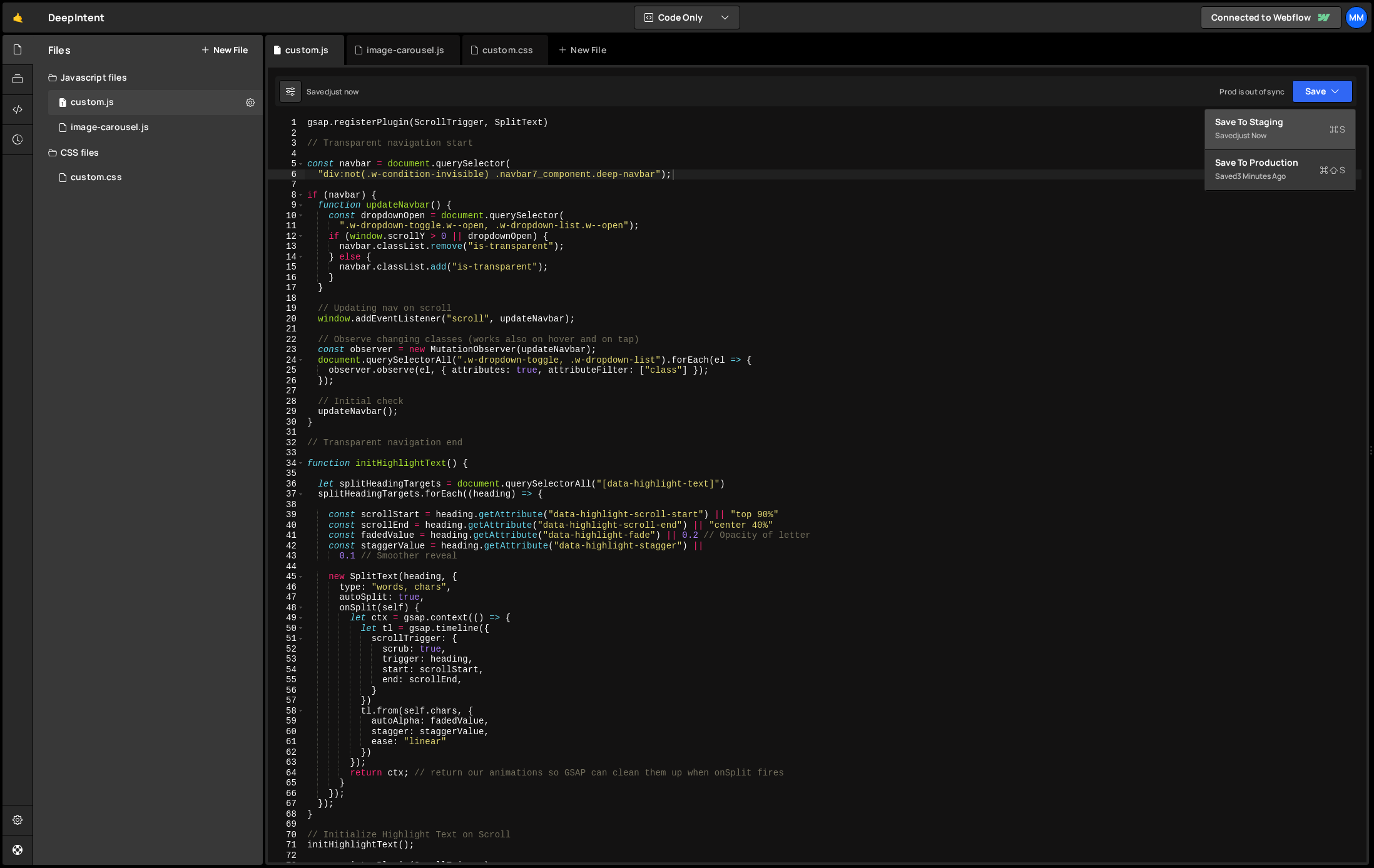
click at [1237, 137] on div "Saved just now" at bounding box center [1280, 135] width 130 height 15
click at [1325, 90] on button "Save" at bounding box center [1322, 91] width 60 height 23
click at [1271, 168] on button "Save to Production S Saved 3 minutes ago" at bounding box center [1280, 170] width 150 height 41
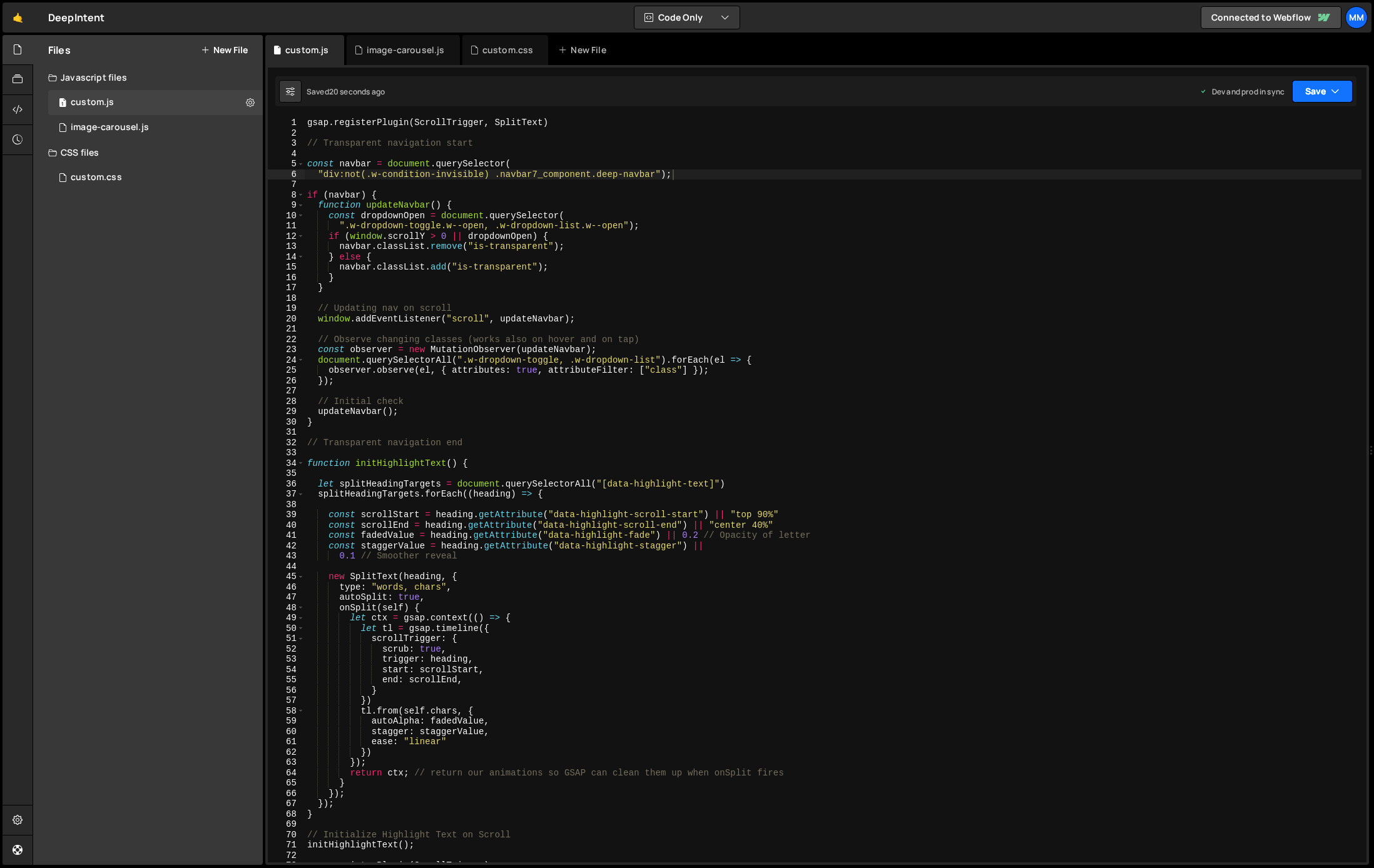
click at [1340, 91] on button "Save" at bounding box center [1322, 91] width 60 height 23
click at [1274, 164] on div "Save to Production S" at bounding box center [1280, 162] width 130 height 13
click at [494, 172] on div "gsap . registerPlugin ( ScrollTrigger , SplitText ) // Transparent navigation s…" at bounding box center [833, 500] width 1057 height 765
type textarea "".navbar7_component.deep-navbar");"
click at [533, 177] on div "gsap . registerPlugin ( ScrollTrigger , SplitText ) // Transparent navigation s…" at bounding box center [833, 500] width 1057 height 765
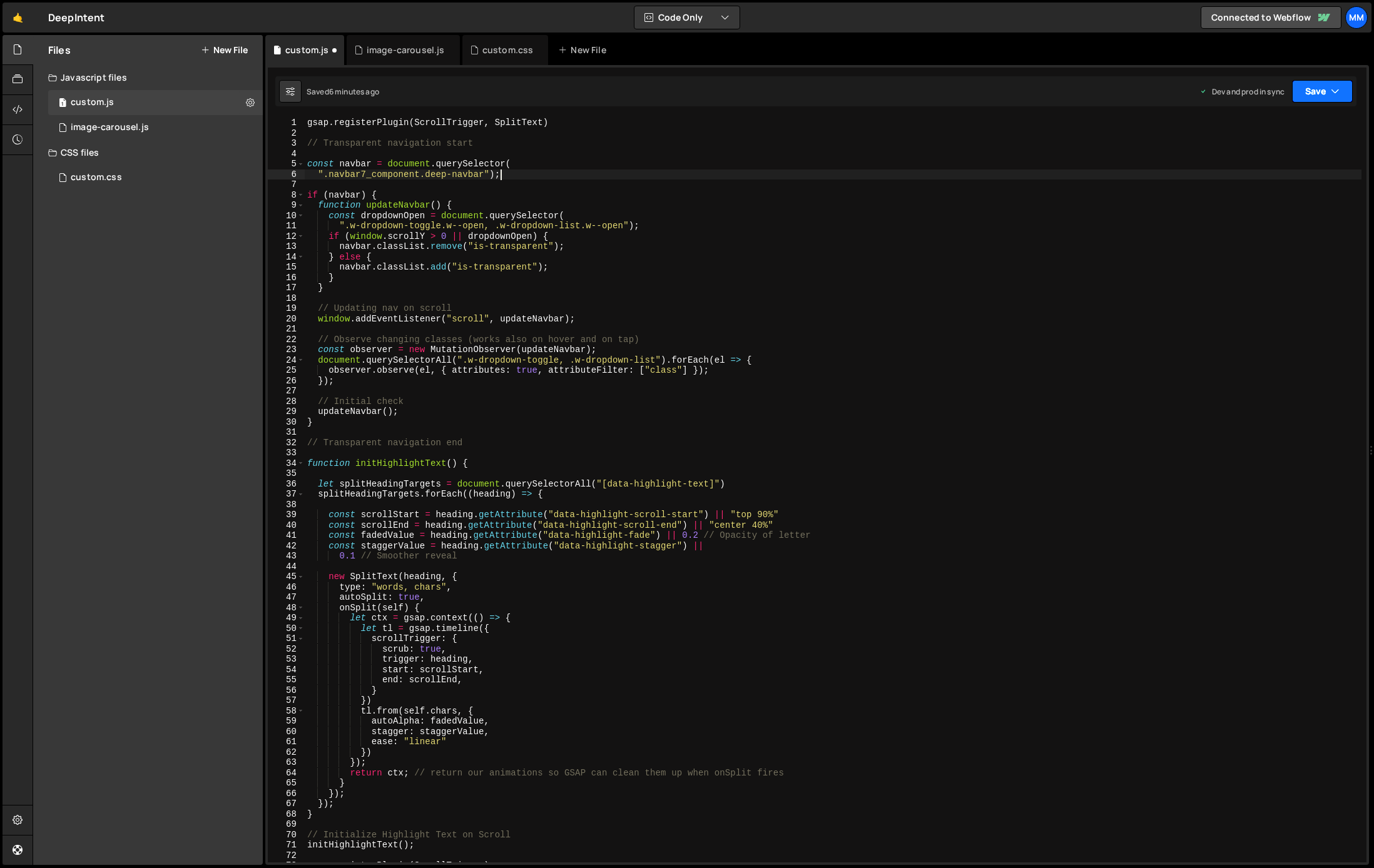
click at [1316, 90] on button "Save" at bounding box center [1322, 91] width 60 height 23
click at [1277, 177] on div "6 minutes ago" at bounding box center [1261, 176] width 49 height 11
